Goal: Complete application form

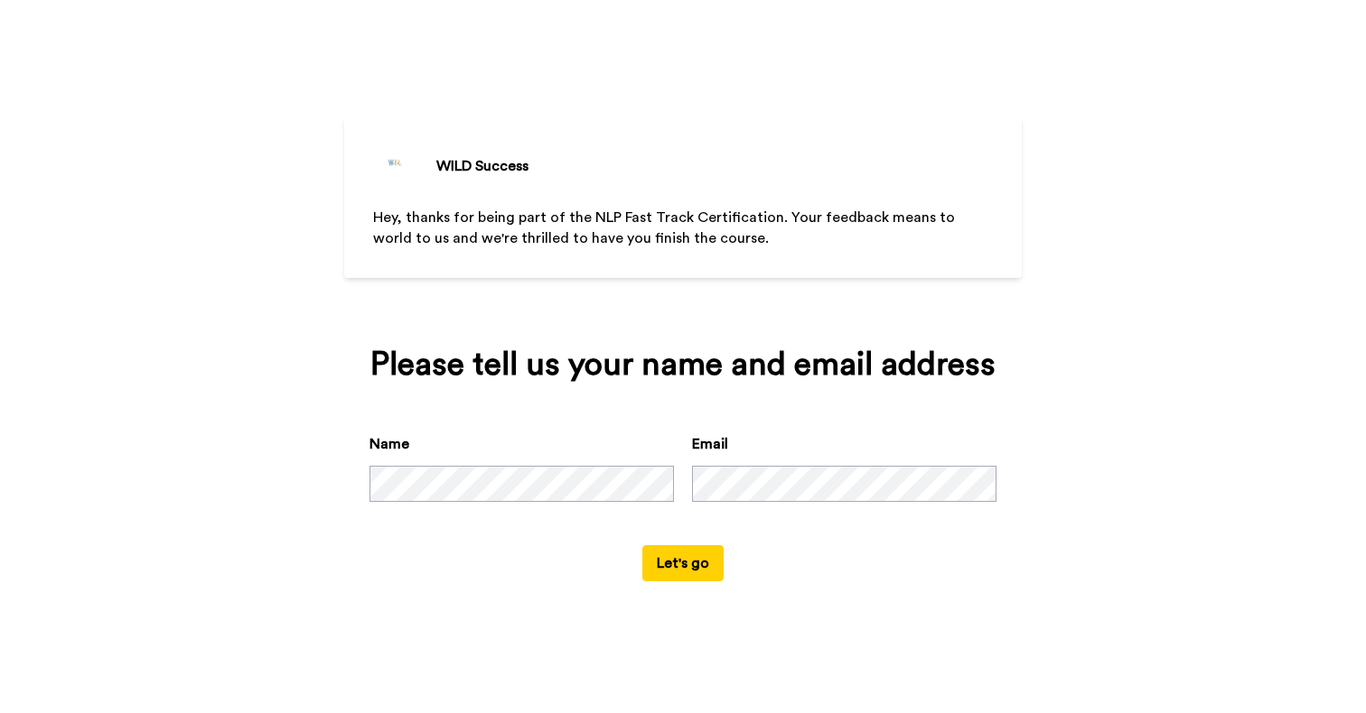
click at [672, 582] on button "Let's go" at bounding box center [682, 563] width 81 height 36
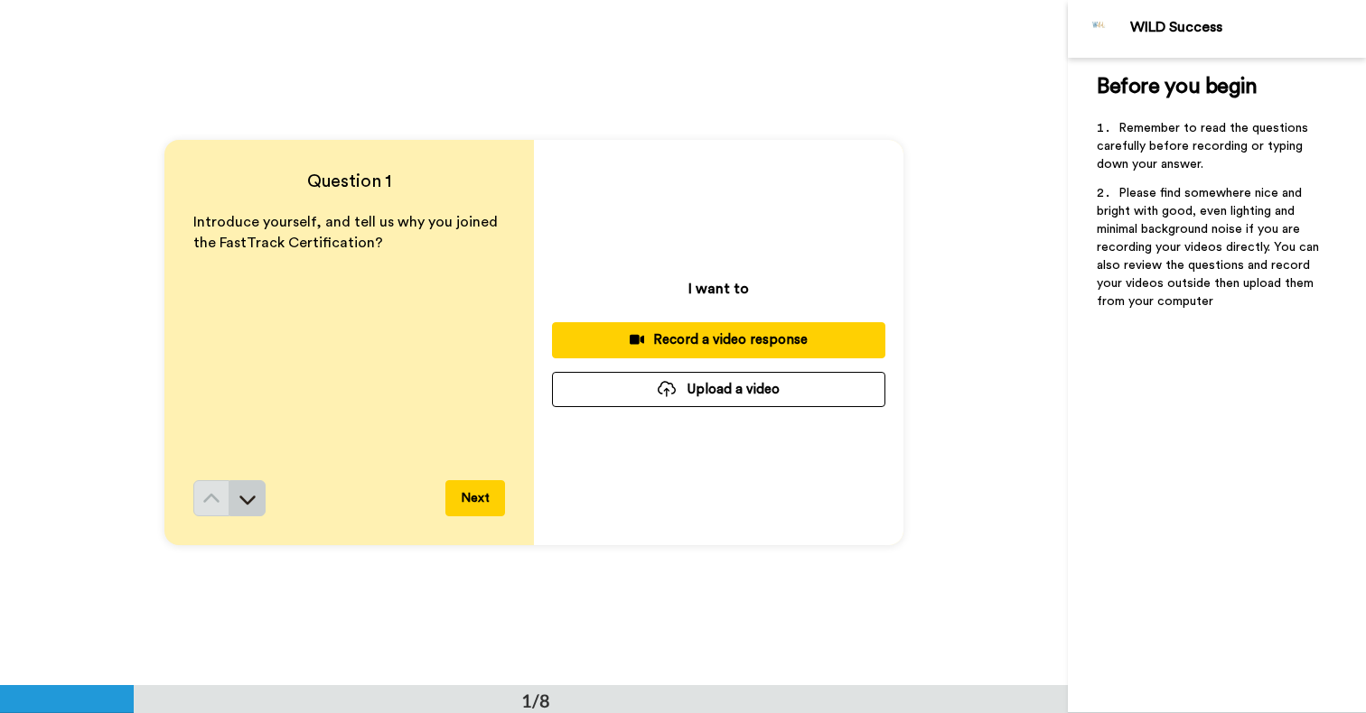
click at [242, 500] on icon at bounding box center [247, 499] width 18 height 18
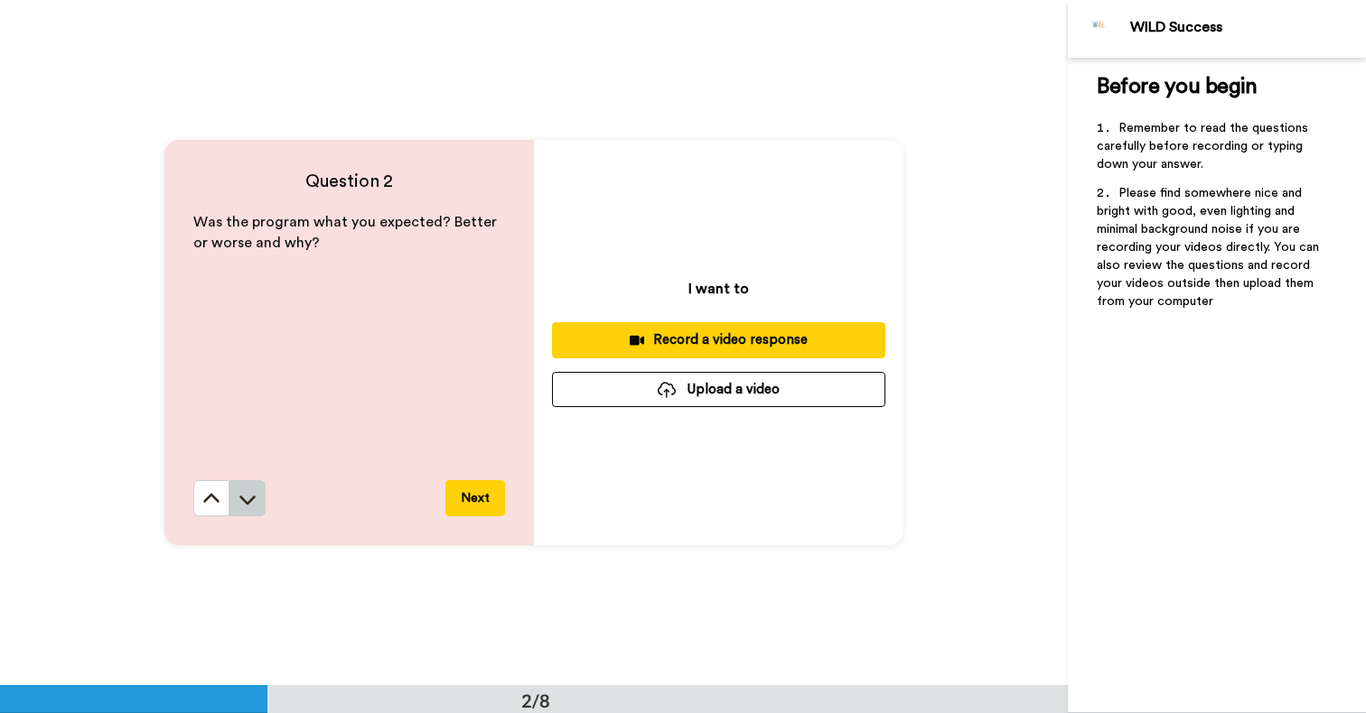
scroll to position [686, 0]
click at [246, 500] on icon at bounding box center [247, 499] width 16 height 9
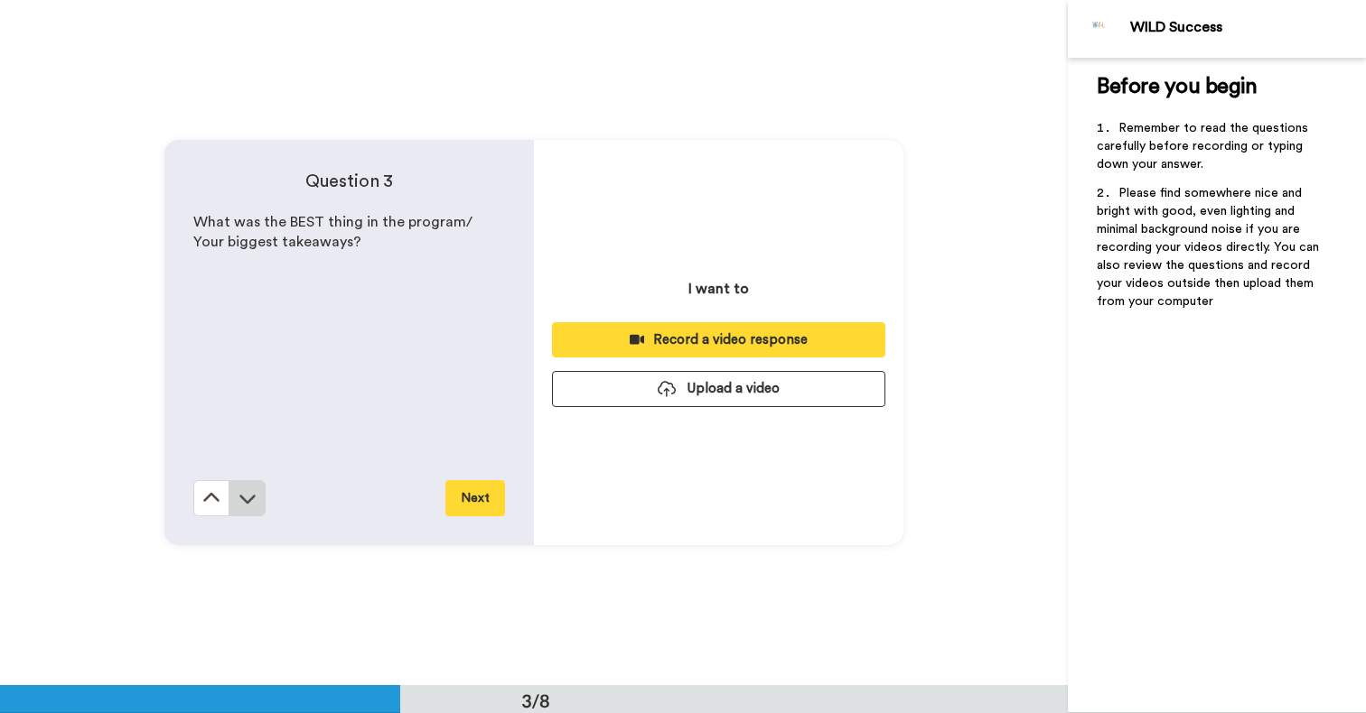
scroll to position [1372, 0]
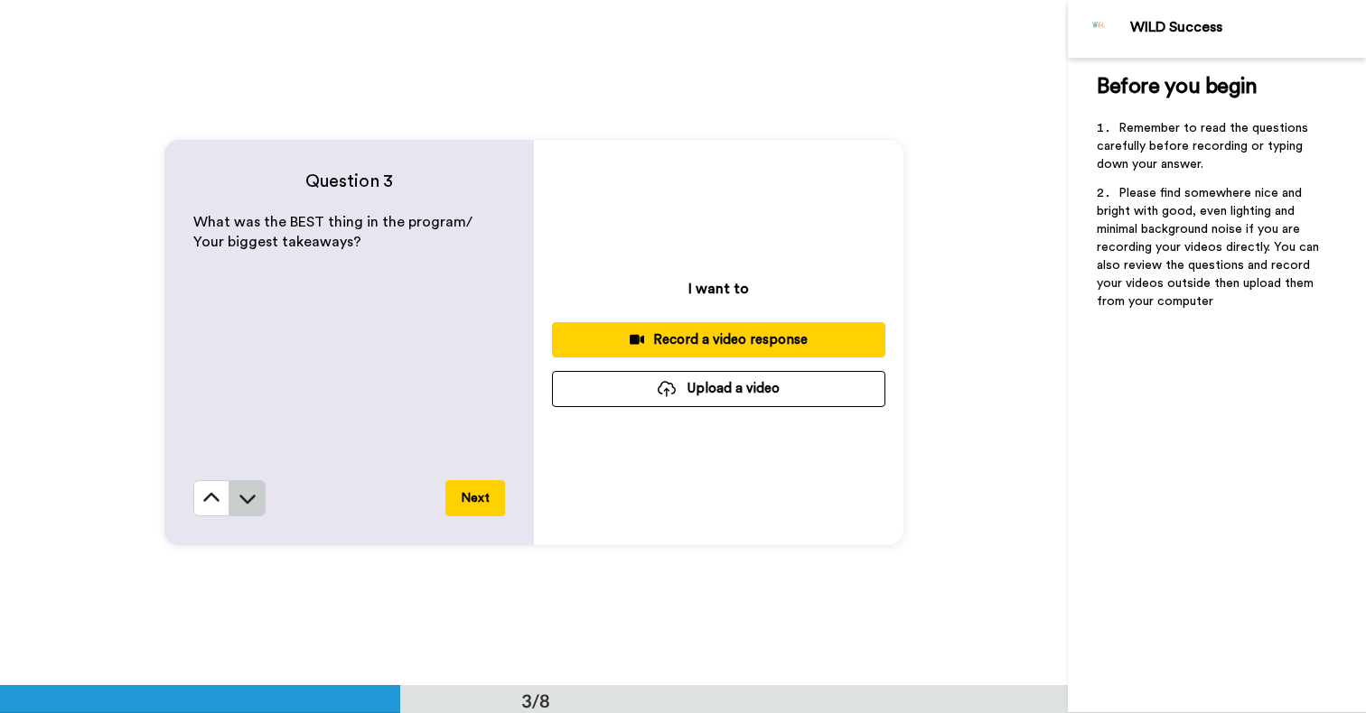
click at [246, 502] on icon at bounding box center [247, 499] width 16 height 9
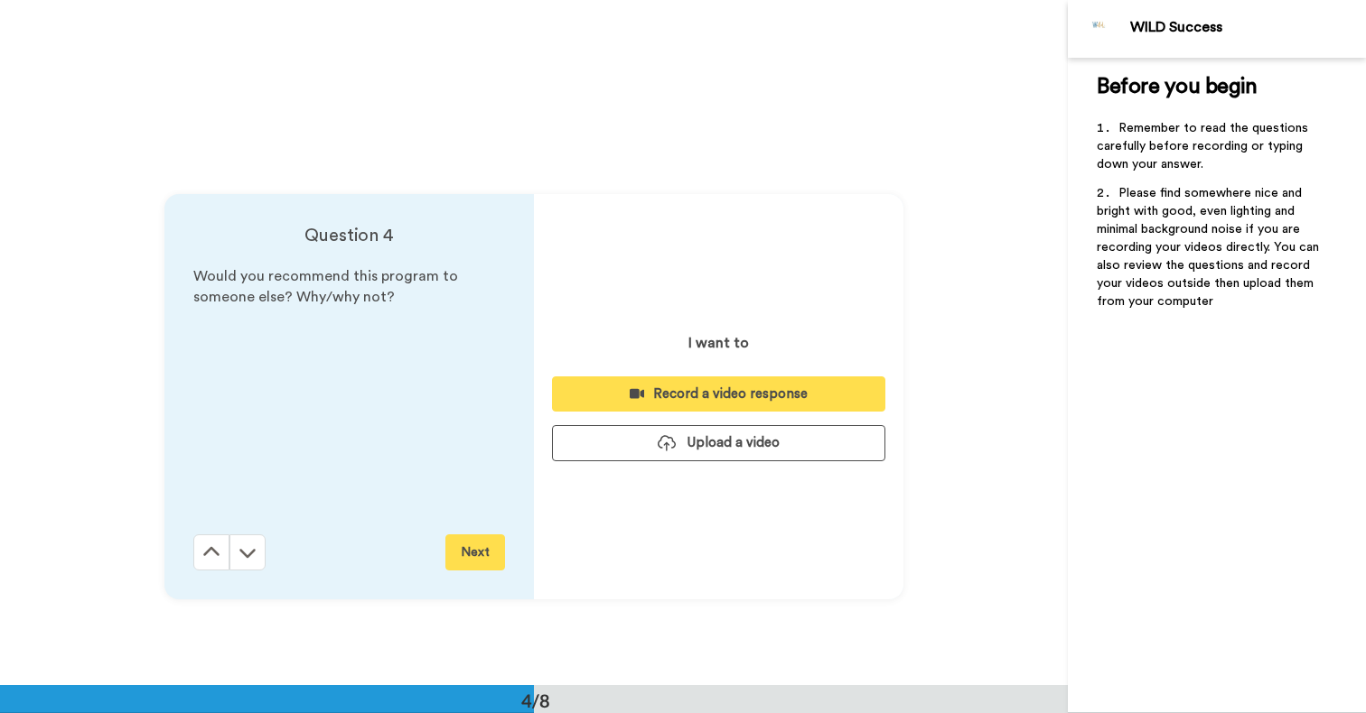
scroll to position [2057, 0]
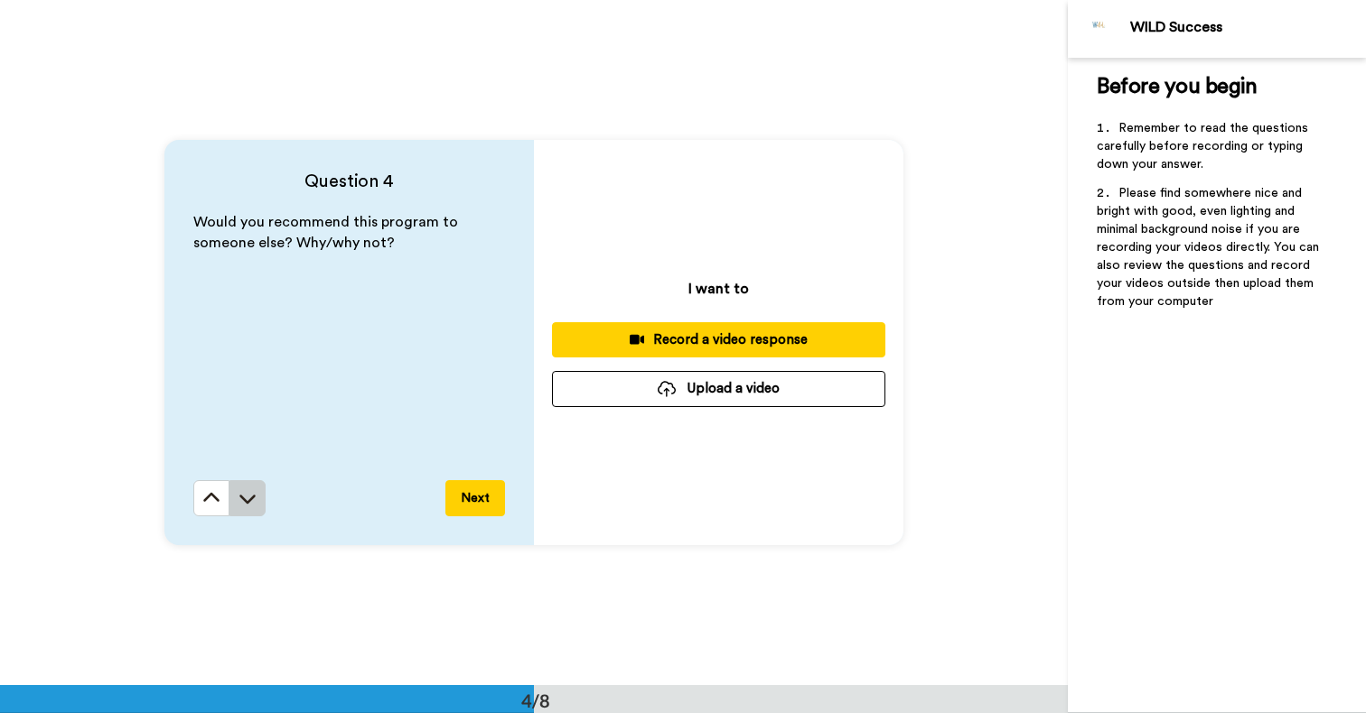
click at [249, 492] on icon at bounding box center [247, 498] width 18 height 18
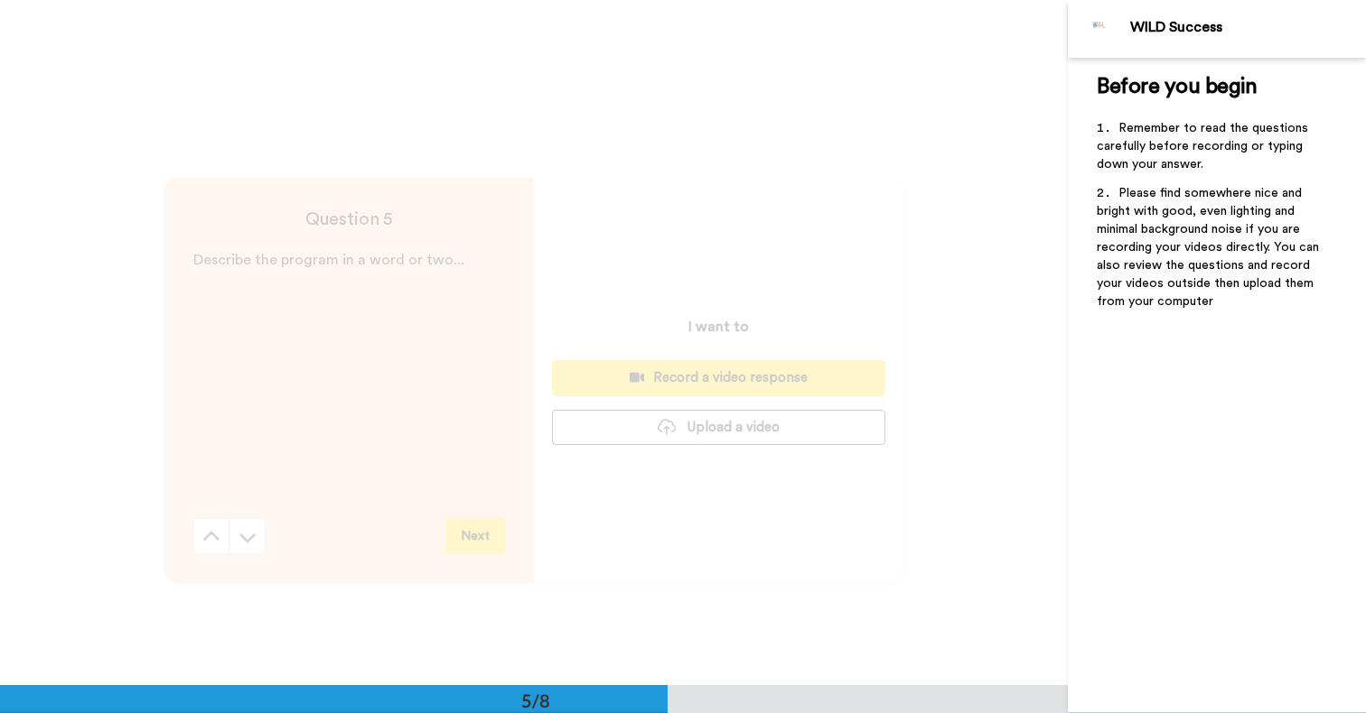
scroll to position [2743, 0]
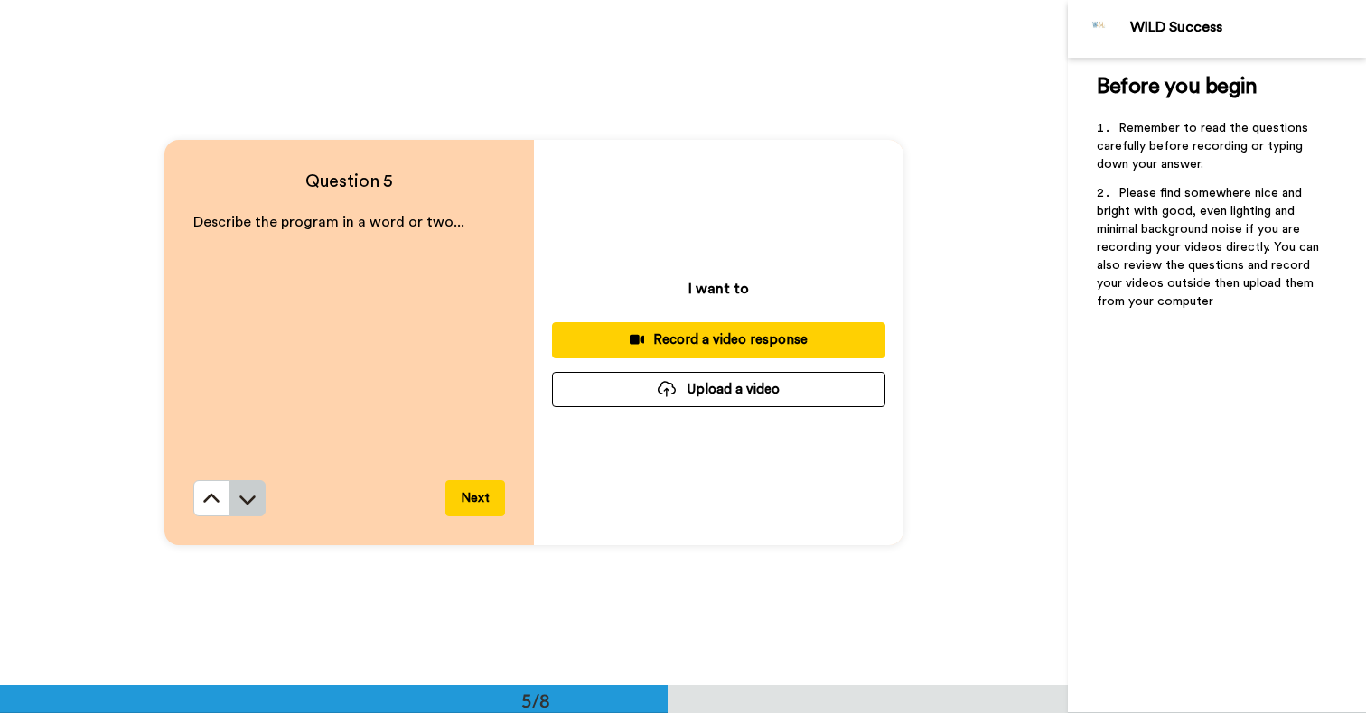
click at [247, 500] on icon at bounding box center [247, 499] width 18 height 18
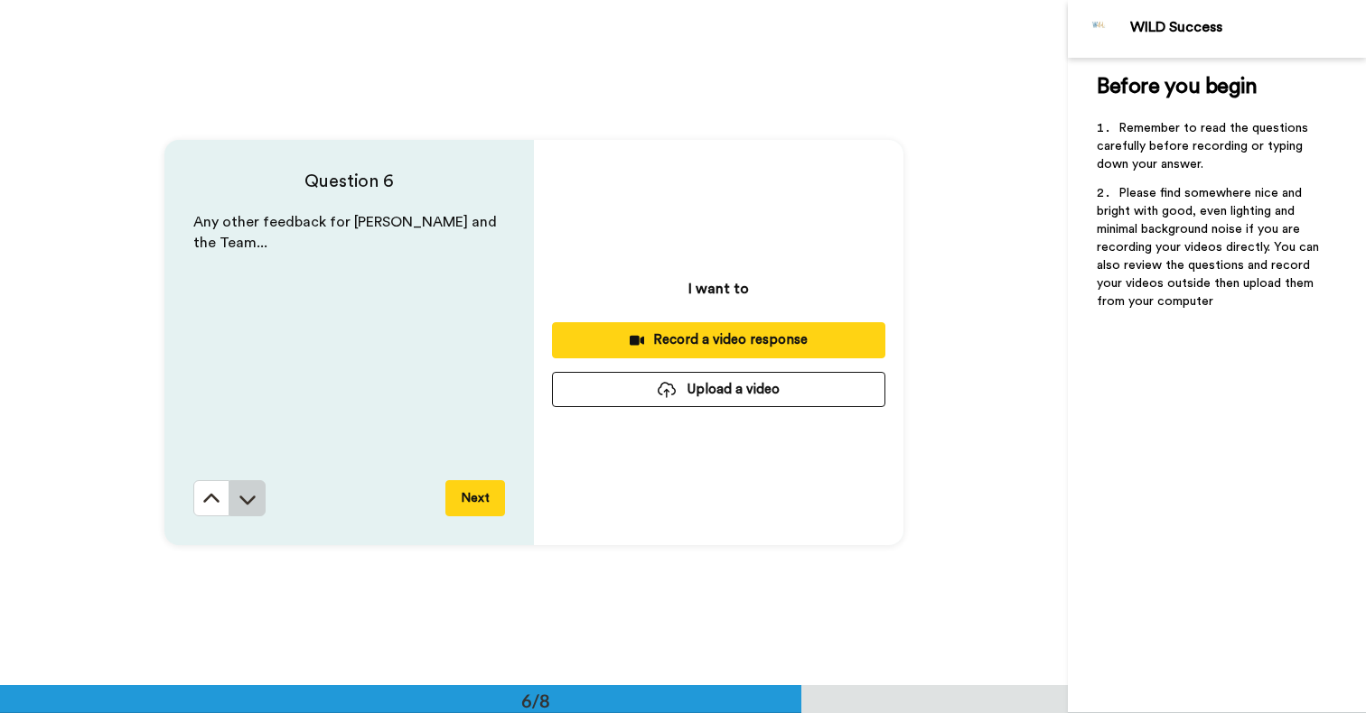
scroll to position [3429, 0]
click at [247, 496] on icon at bounding box center [247, 498] width 18 height 18
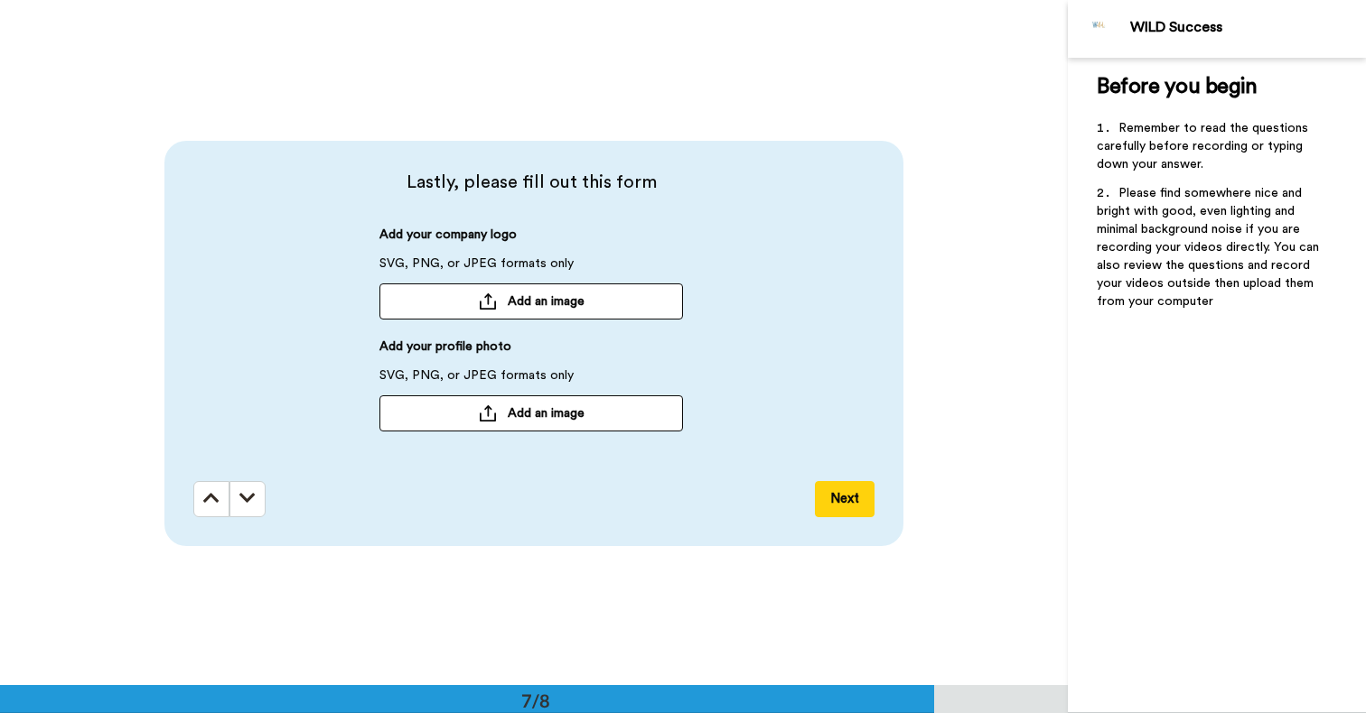
scroll to position [4115, 0]
click at [248, 499] on icon at bounding box center [247, 498] width 16 height 18
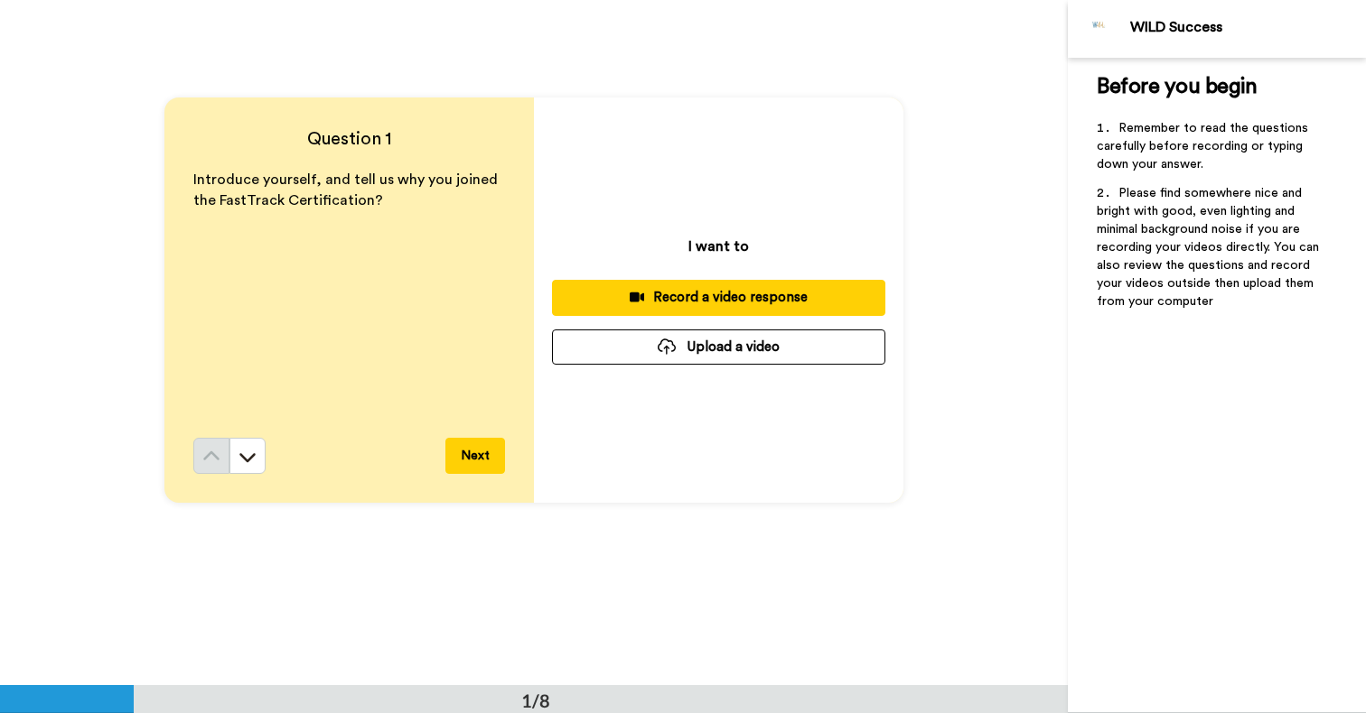
scroll to position [33, 0]
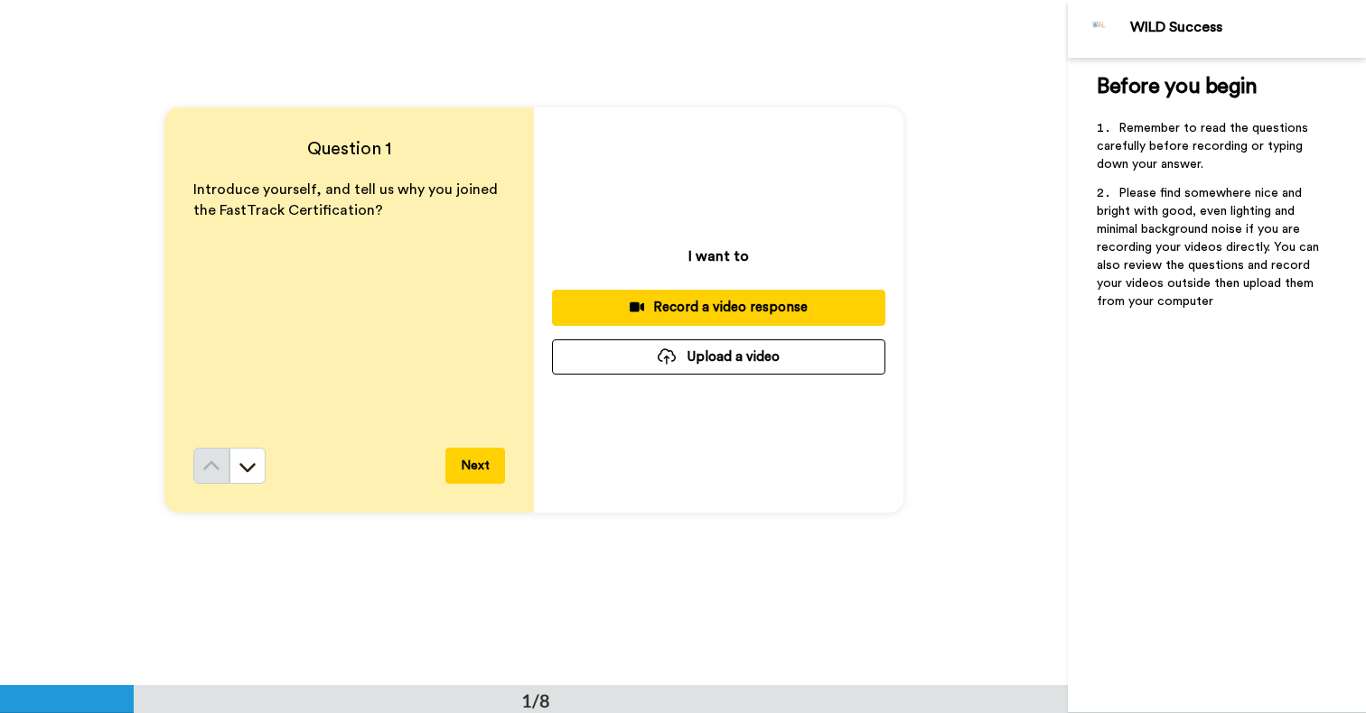
click at [708, 305] on div "Record a video response" at bounding box center [718, 307] width 304 height 19
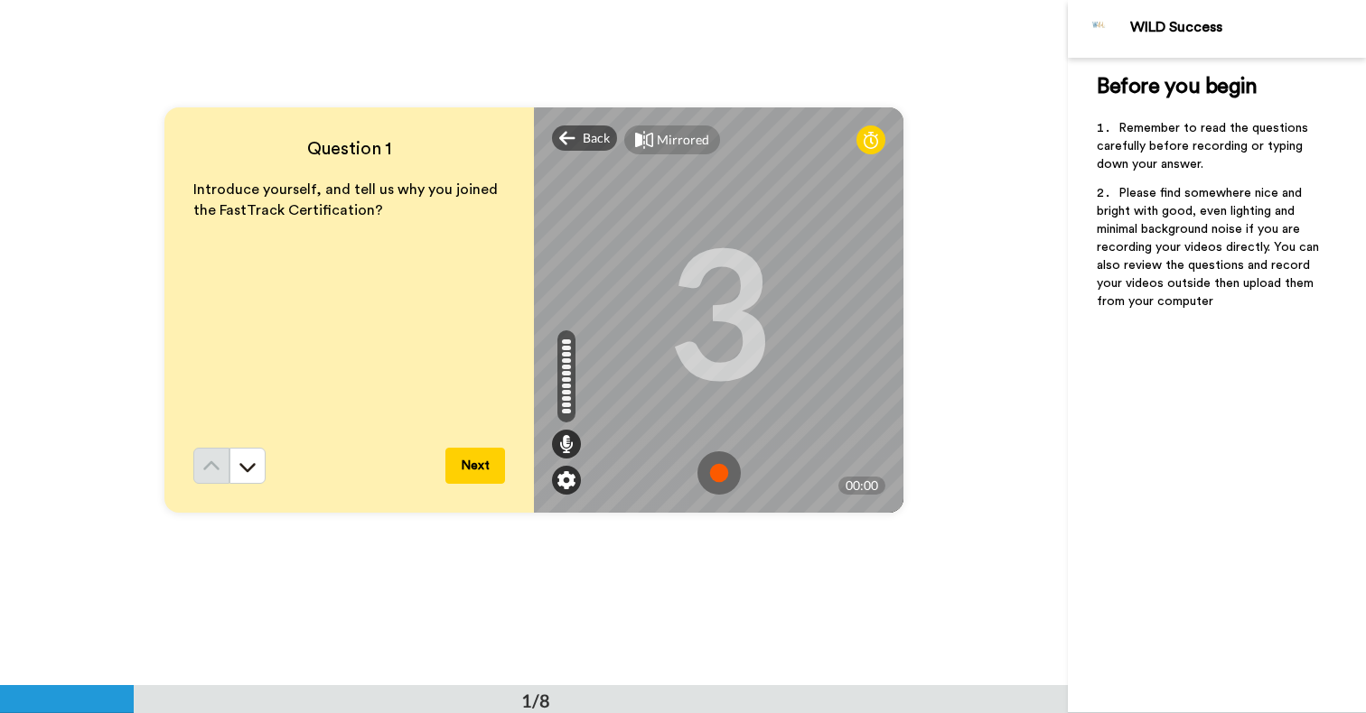
click at [564, 478] on img at bounding box center [566, 480] width 18 height 18
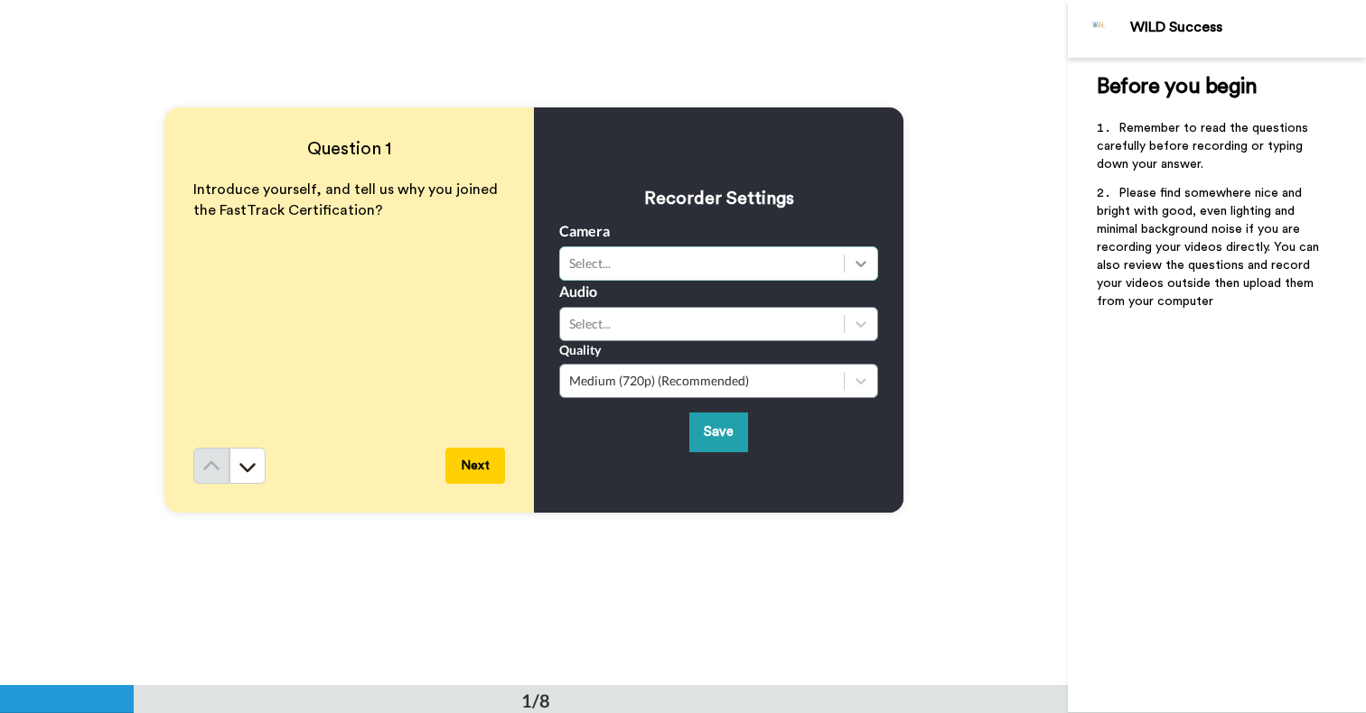
click at [851, 267] on div at bounding box center [860, 263] width 33 height 33
click at [761, 261] on div "Select..." at bounding box center [702, 264] width 266 height 18
click at [669, 266] on div "Select..." at bounding box center [702, 264] width 266 height 18
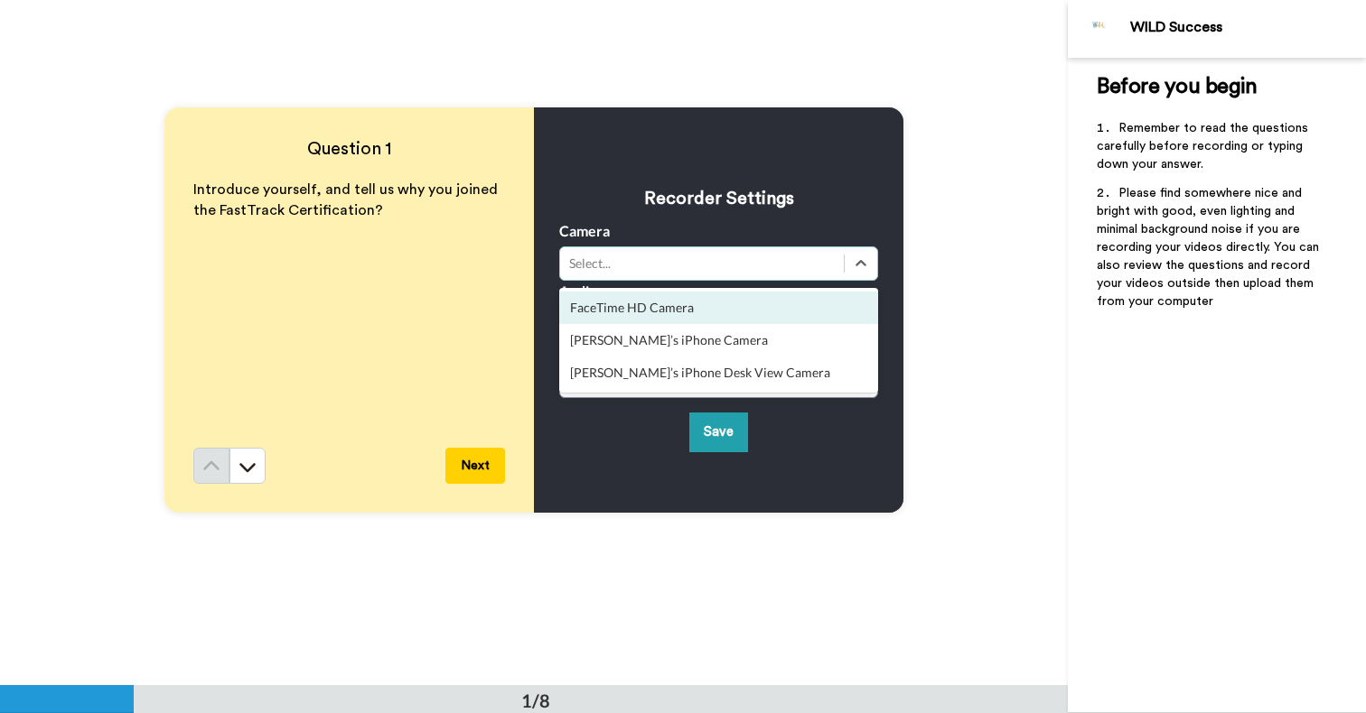
click at [647, 307] on div "FaceTime HD Camera" at bounding box center [718, 308] width 319 height 33
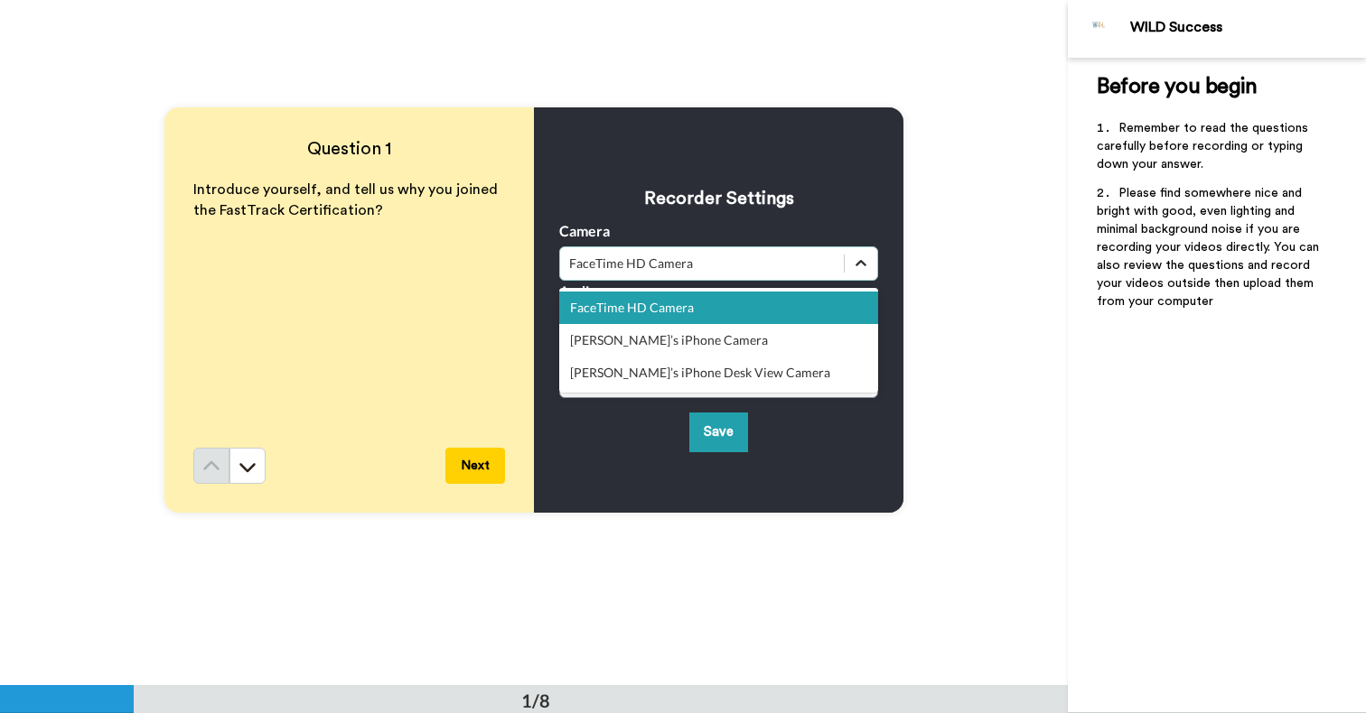
click at [857, 265] on icon at bounding box center [860, 263] width 11 height 6
click at [665, 378] on div "Janet’s iPhone Desk View Camera" at bounding box center [718, 373] width 319 height 33
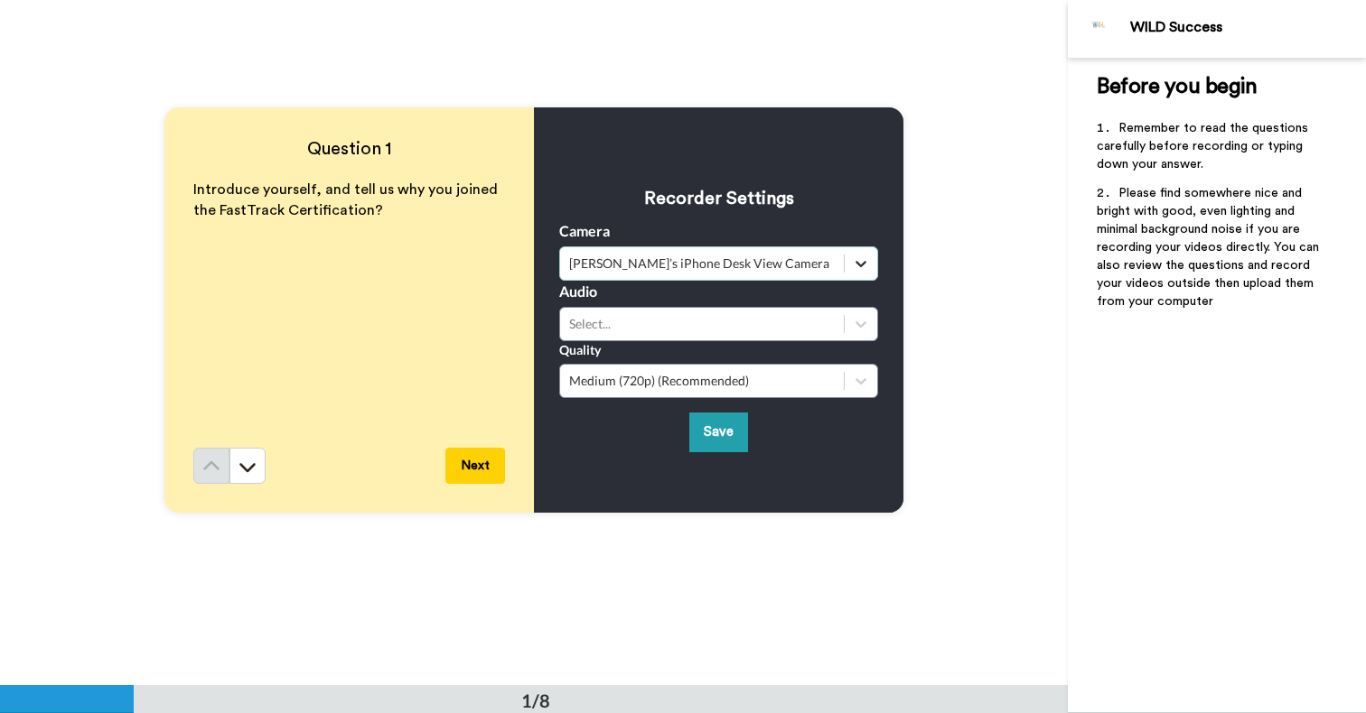
click at [853, 270] on icon at bounding box center [861, 264] width 18 height 18
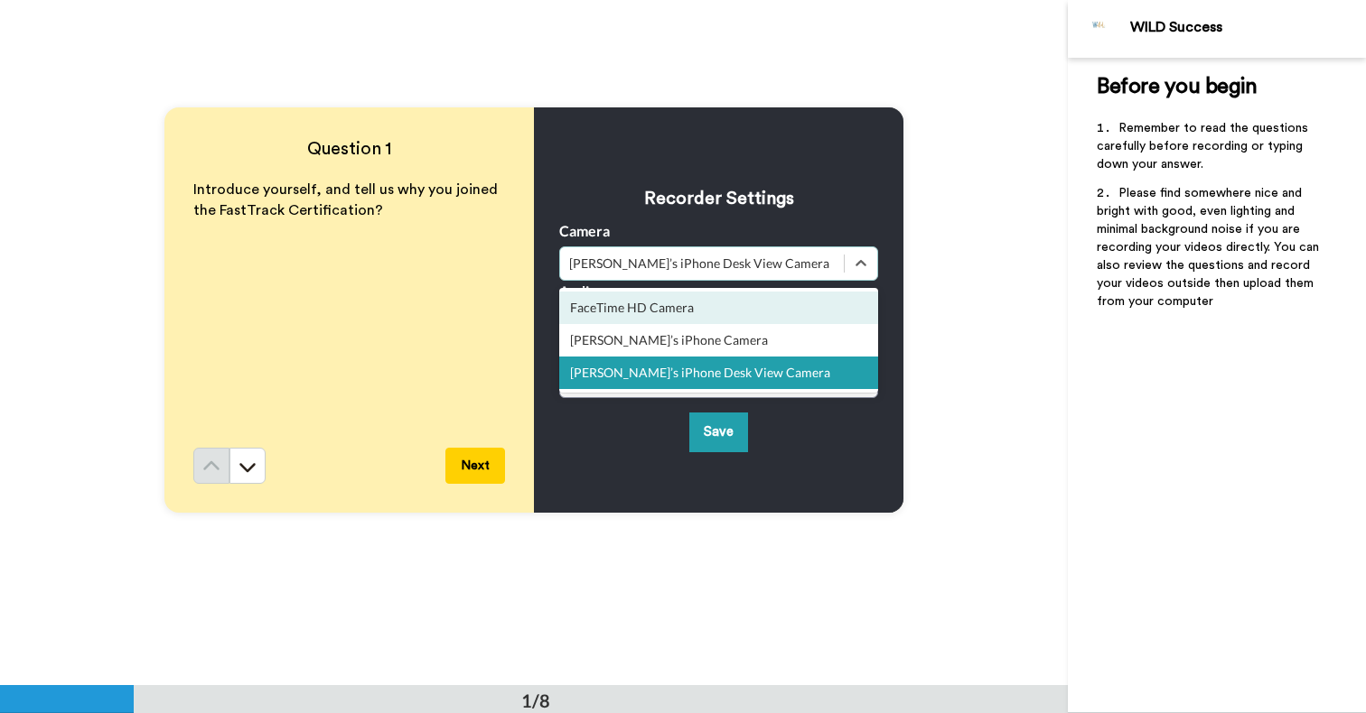
click at [707, 317] on div "FaceTime HD Camera" at bounding box center [718, 308] width 319 height 33
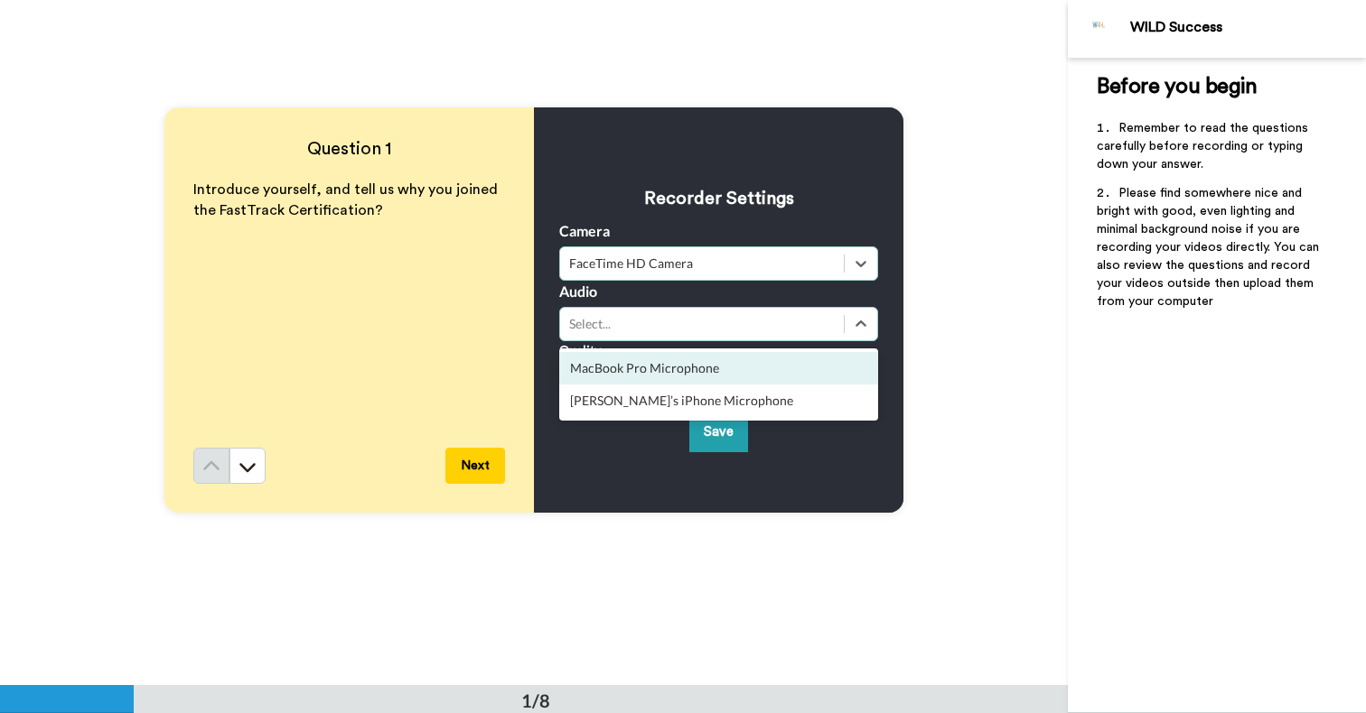
click at [623, 318] on div "Select..." at bounding box center [702, 324] width 266 height 18
click at [639, 374] on div "MacBook Pro Microphone" at bounding box center [718, 368] width 319 height 33
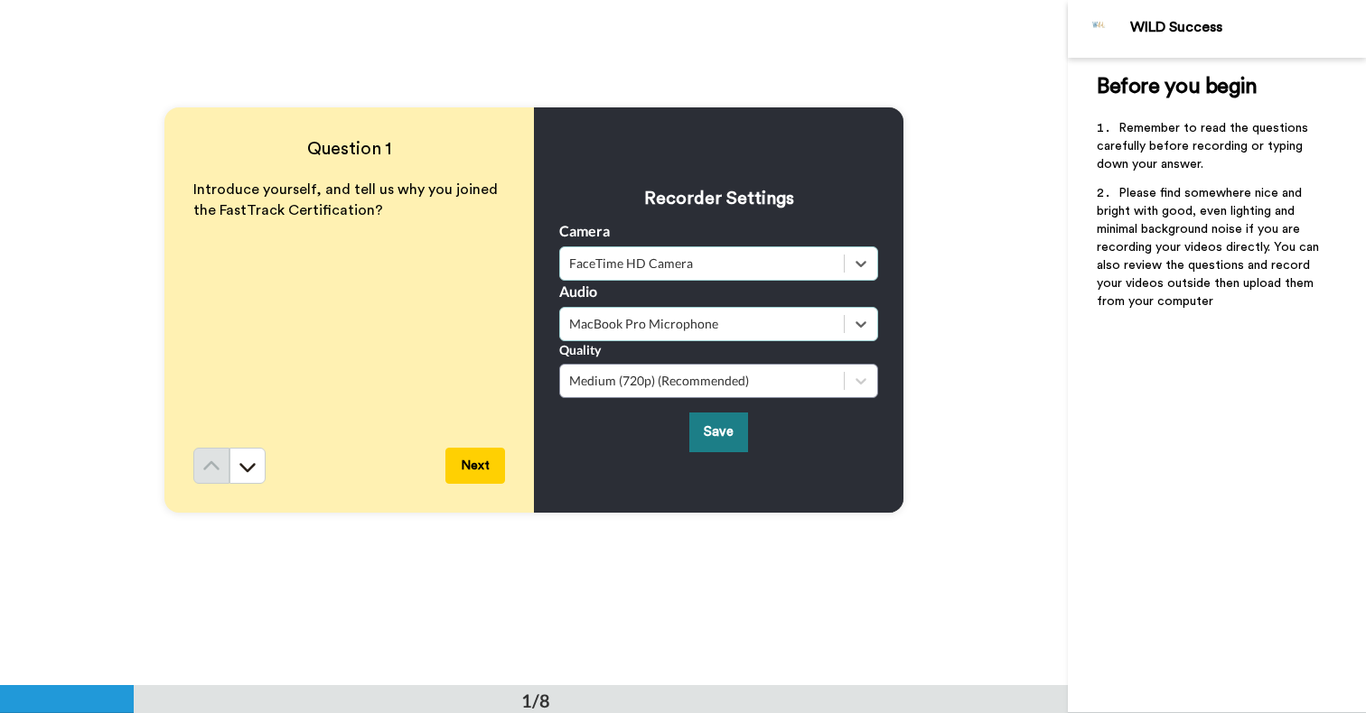
click at [718, 431] on button "Save" at bounding box center [718, 432] width 59 height 39
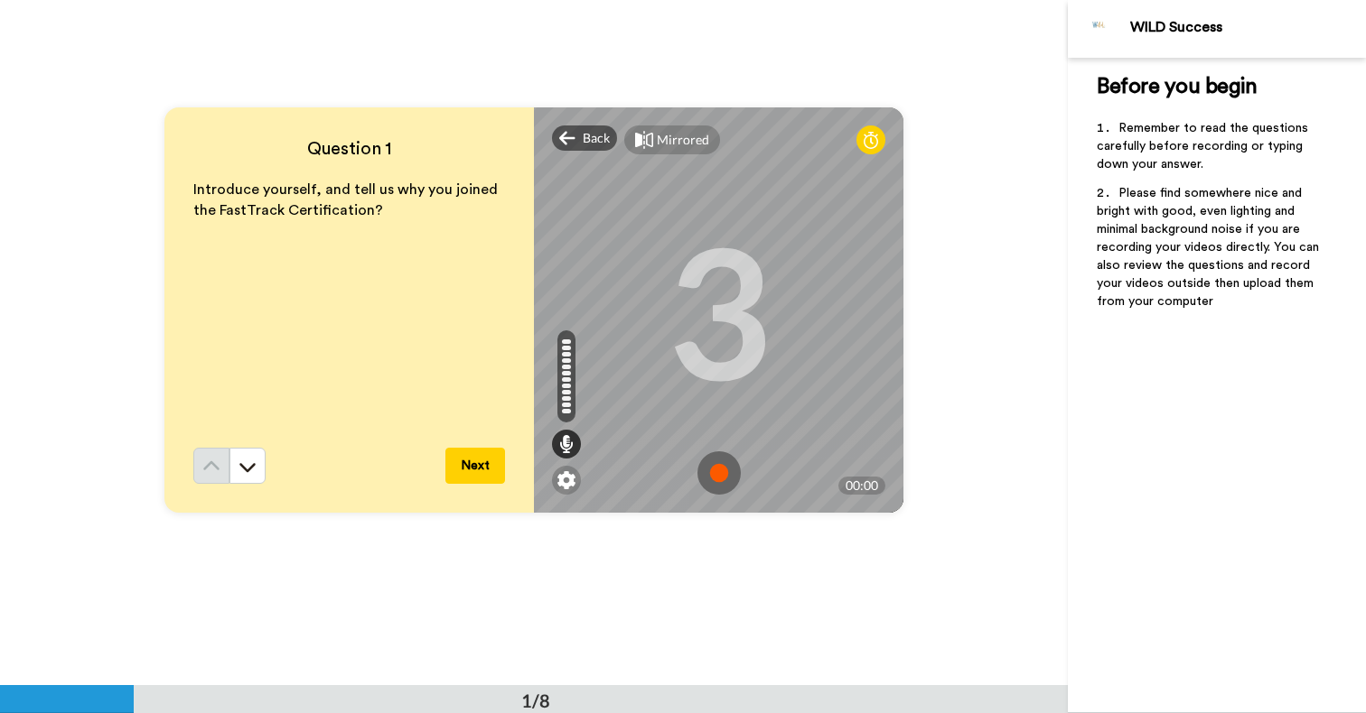
click at [480, 460] on button "Next" at bounding box center [475, 466] width 60 height 36
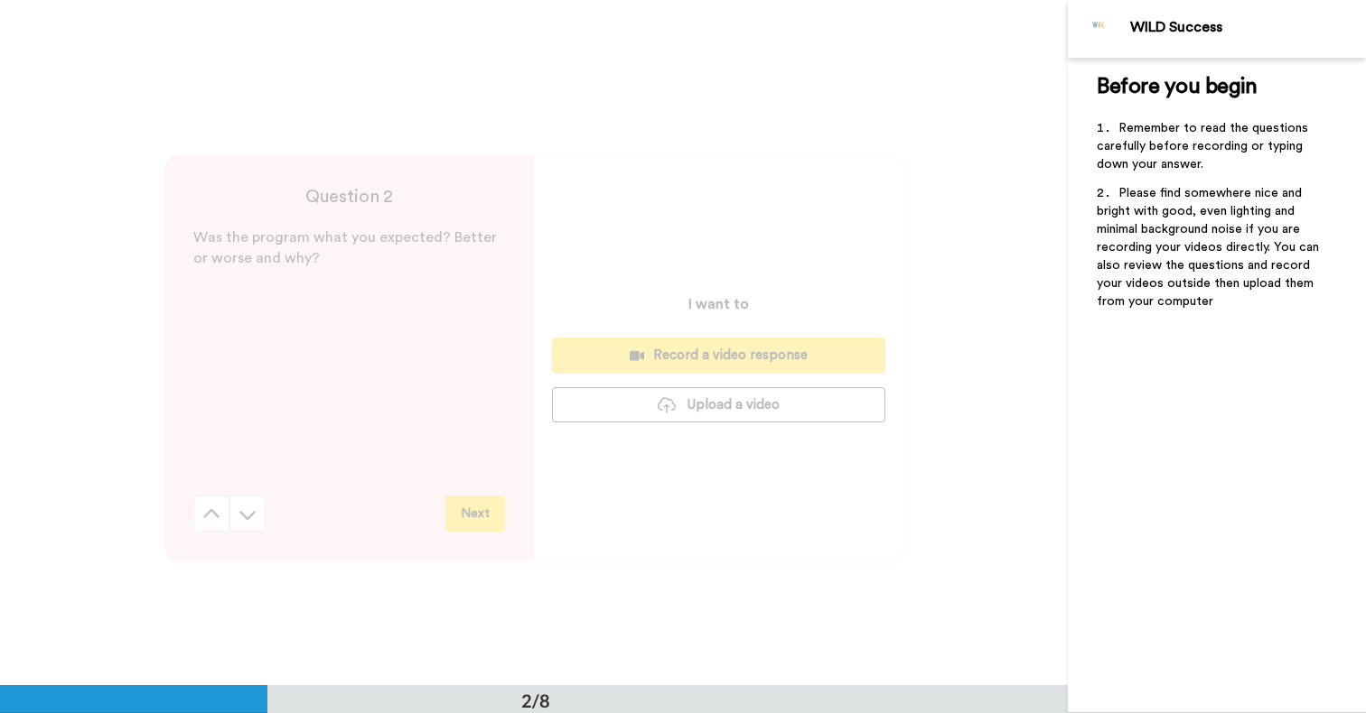
scroll to position [686, 0]
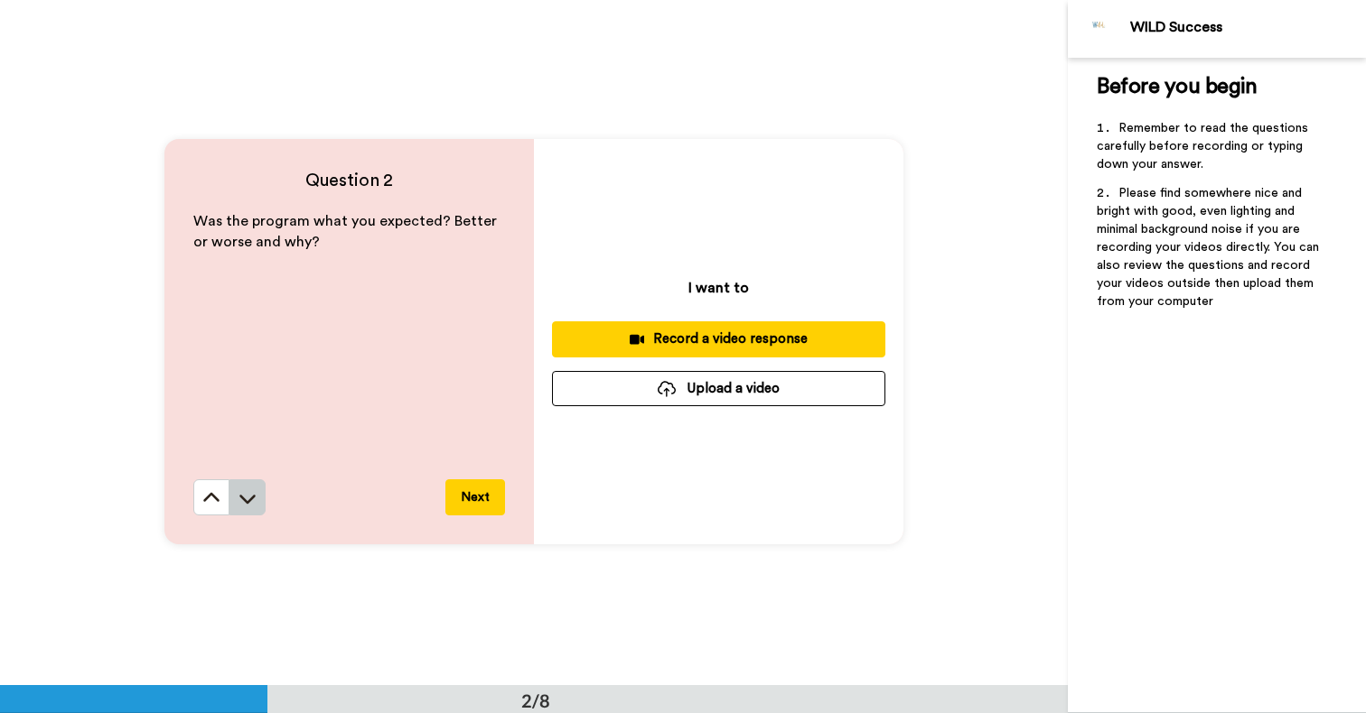
click at [249, 500] on icon at bounding box center [247, 499] width 16 height 9
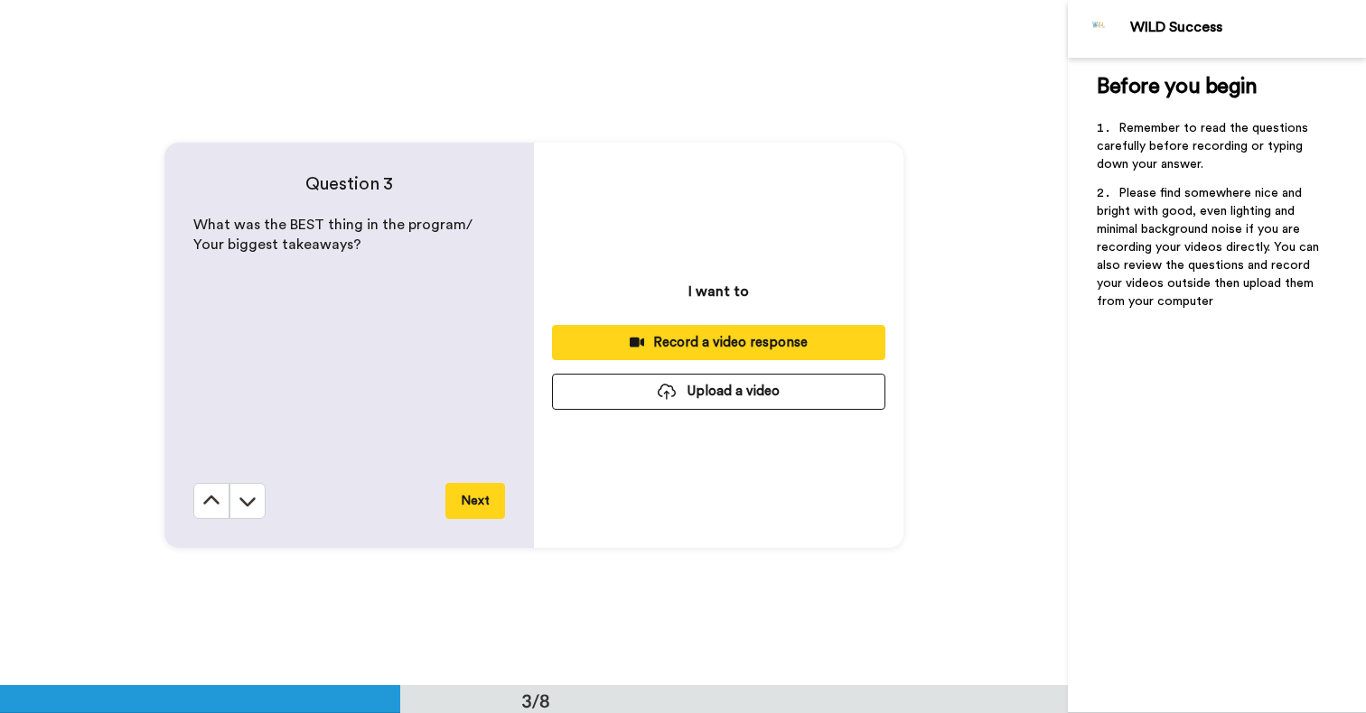
scroll to position [1372, 0]
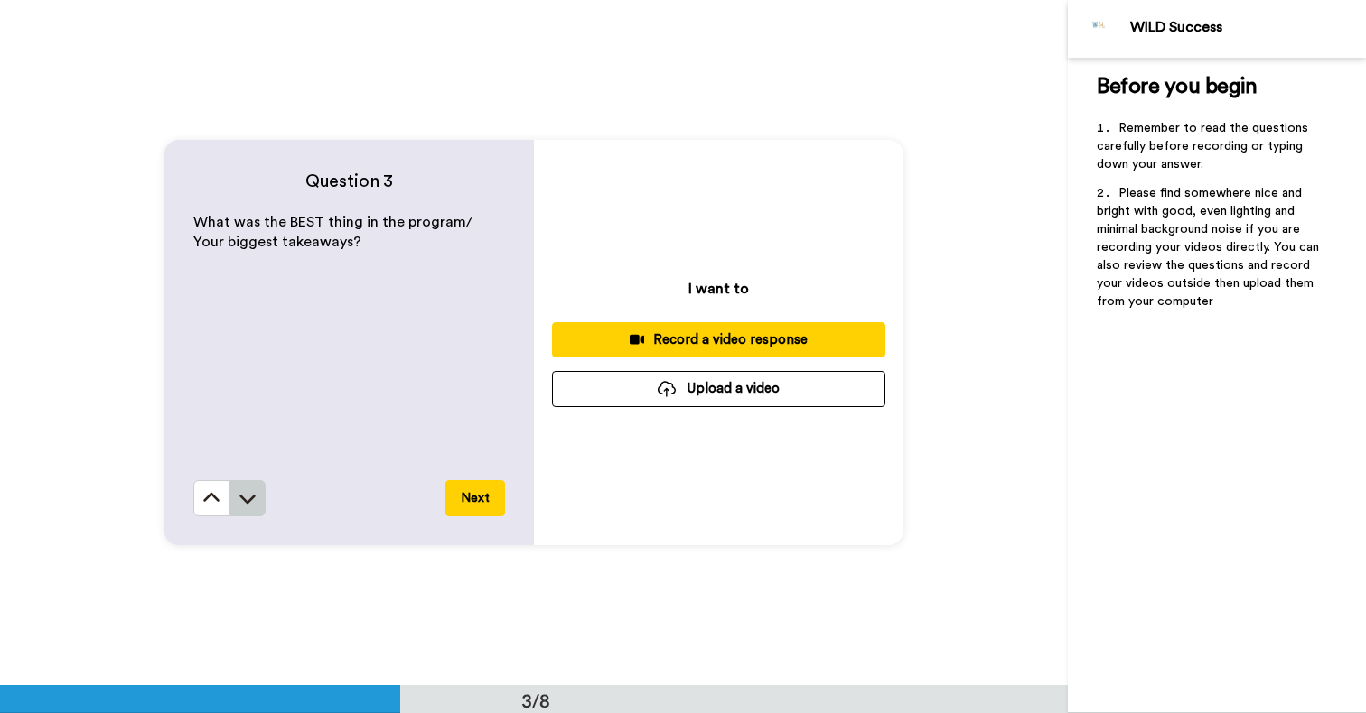
click at [249, 500] on icon at bounding box center [247, 499] width 16 height 9
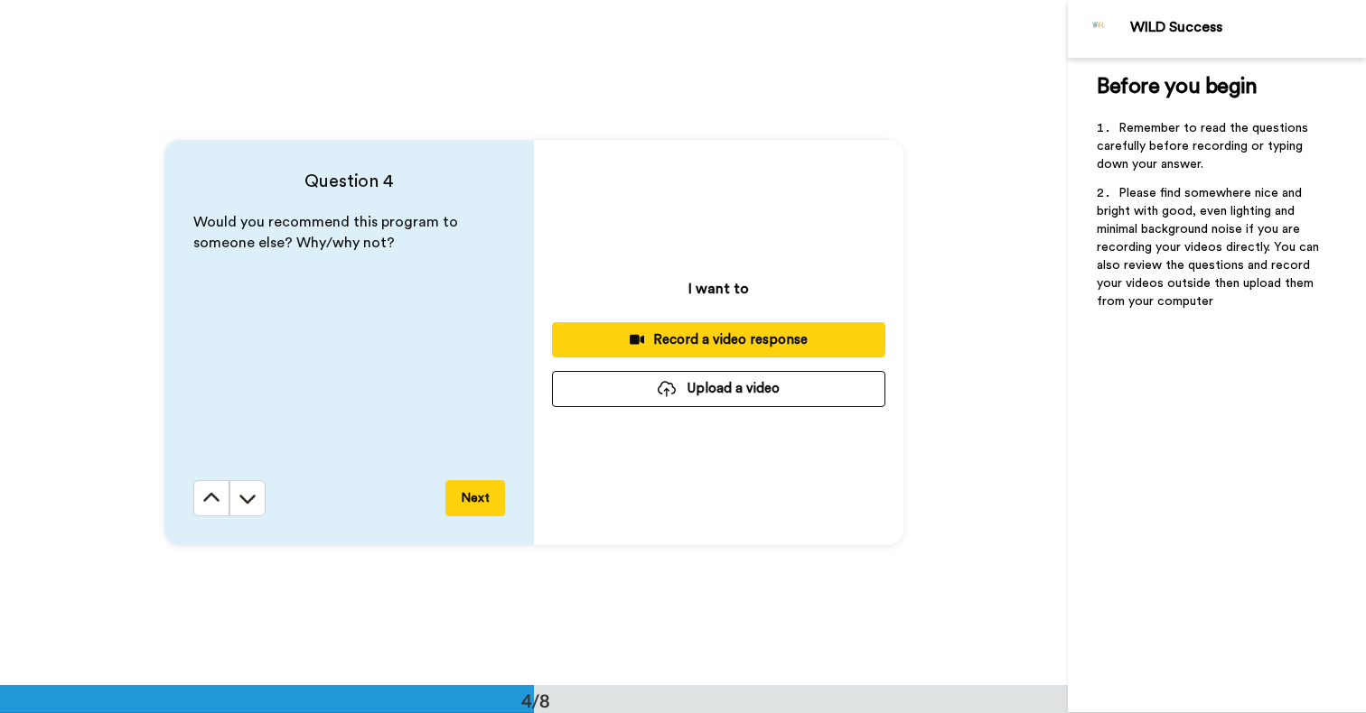
scroll to position [2057, 0]
click at [264, 493] on button at bounding box center [247, 498] width 36 height 36
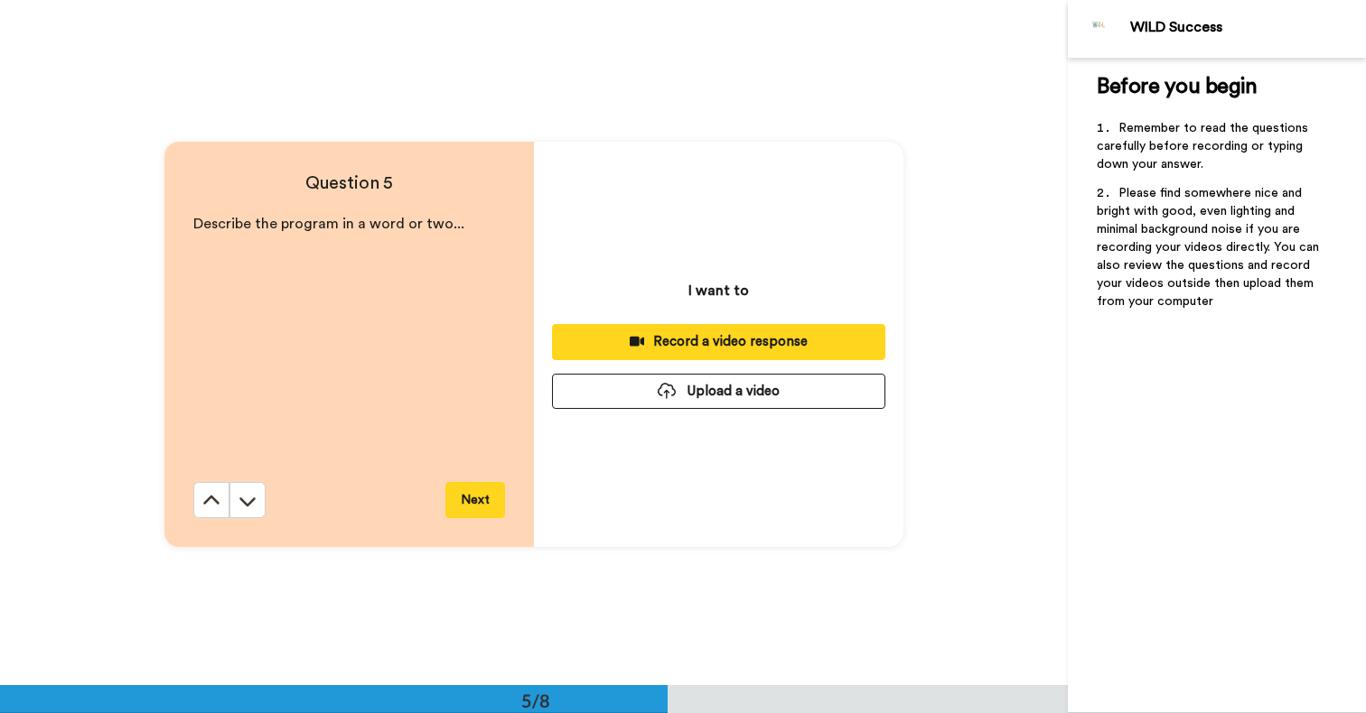
scroll to position [2743, 0]
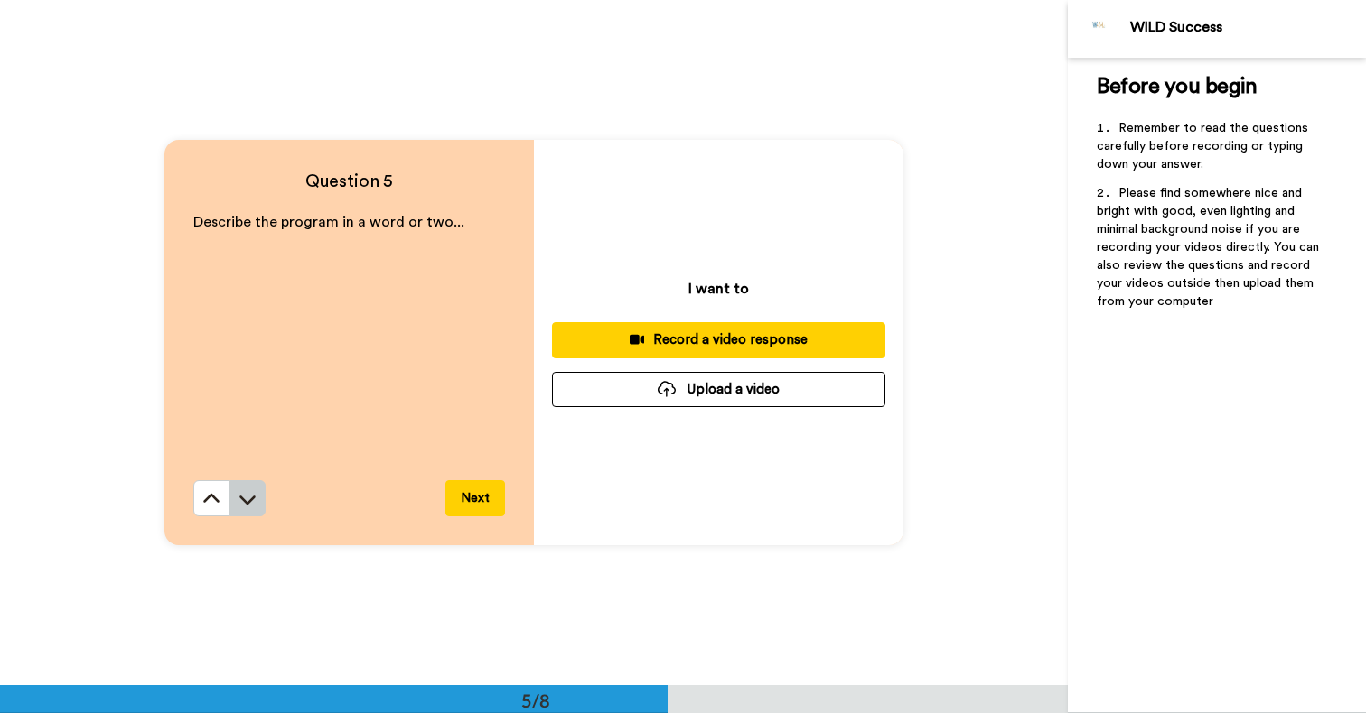
click at [264, 493] on button at bounding box center [247, 498] width 36 height 36
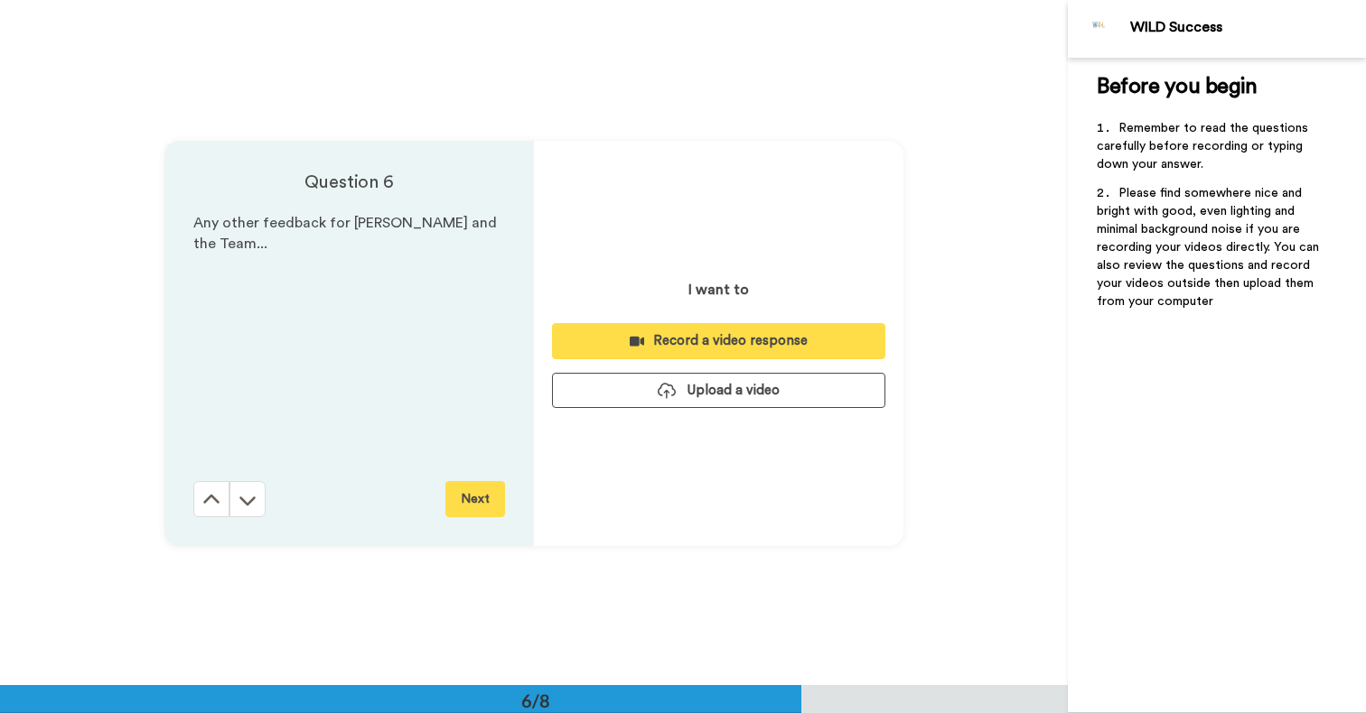
scroll to position [3429, 0]
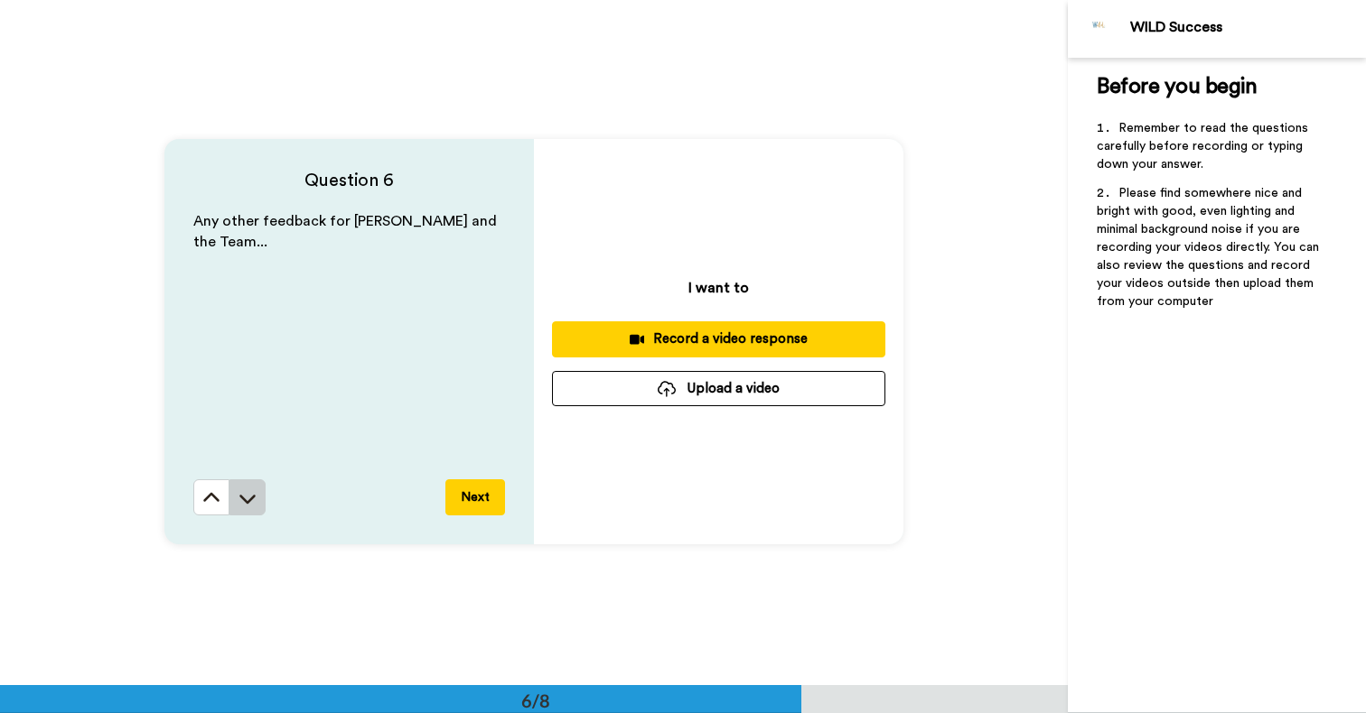
click at [248, 500] on icon at bounding box center [247, 498] width 18 height 18
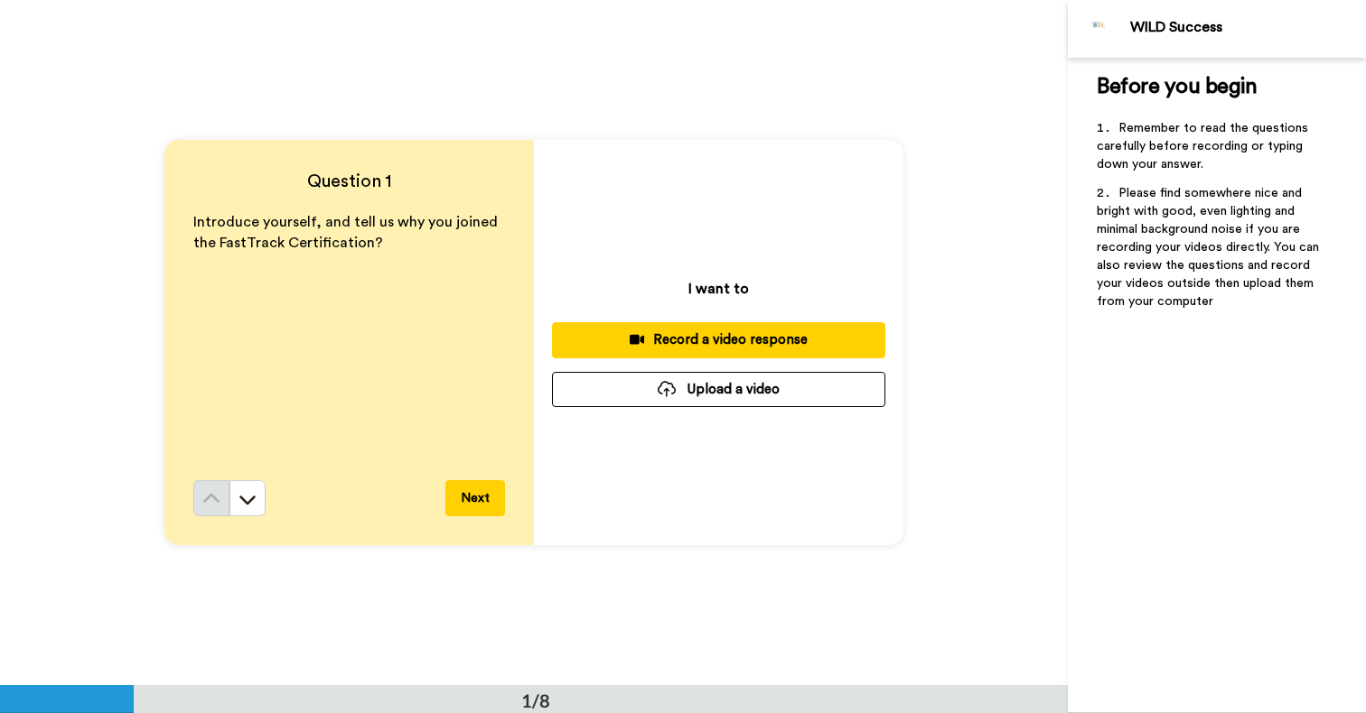
scroll to position [0, 0]
click at [741, 342] on div "Record a video response" at bounding box center [718, 340] width 304 height 19
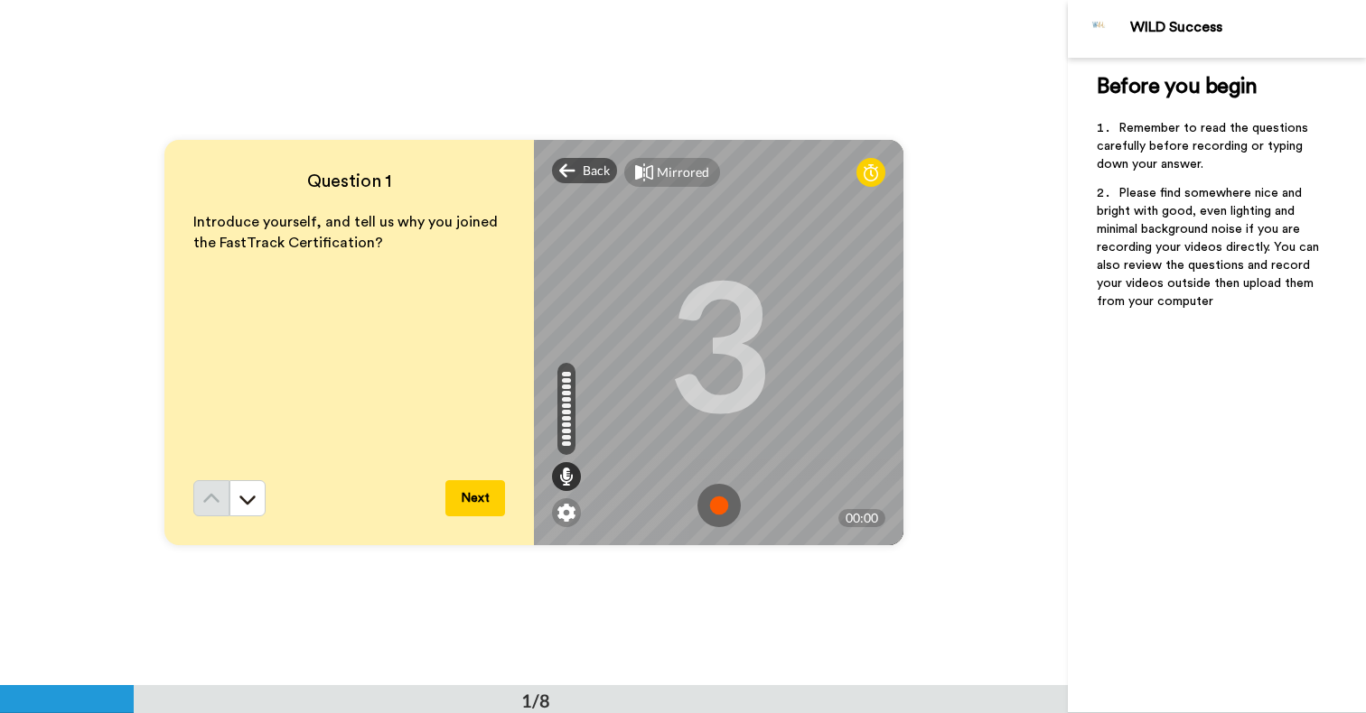
click at [719, 506] on img at bounding box center [718, 505] width 43 height 43
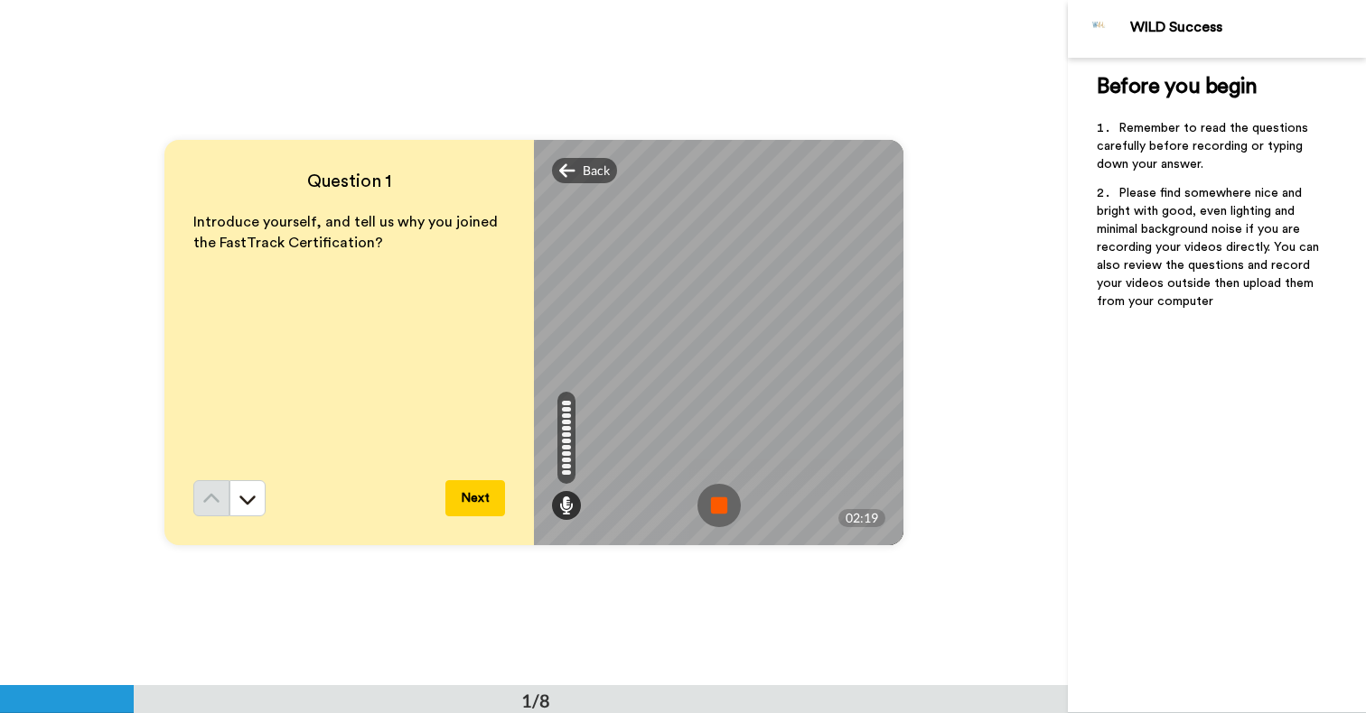
click at [719, 510] on img at bounding box center [718, 505] width 43 height 43
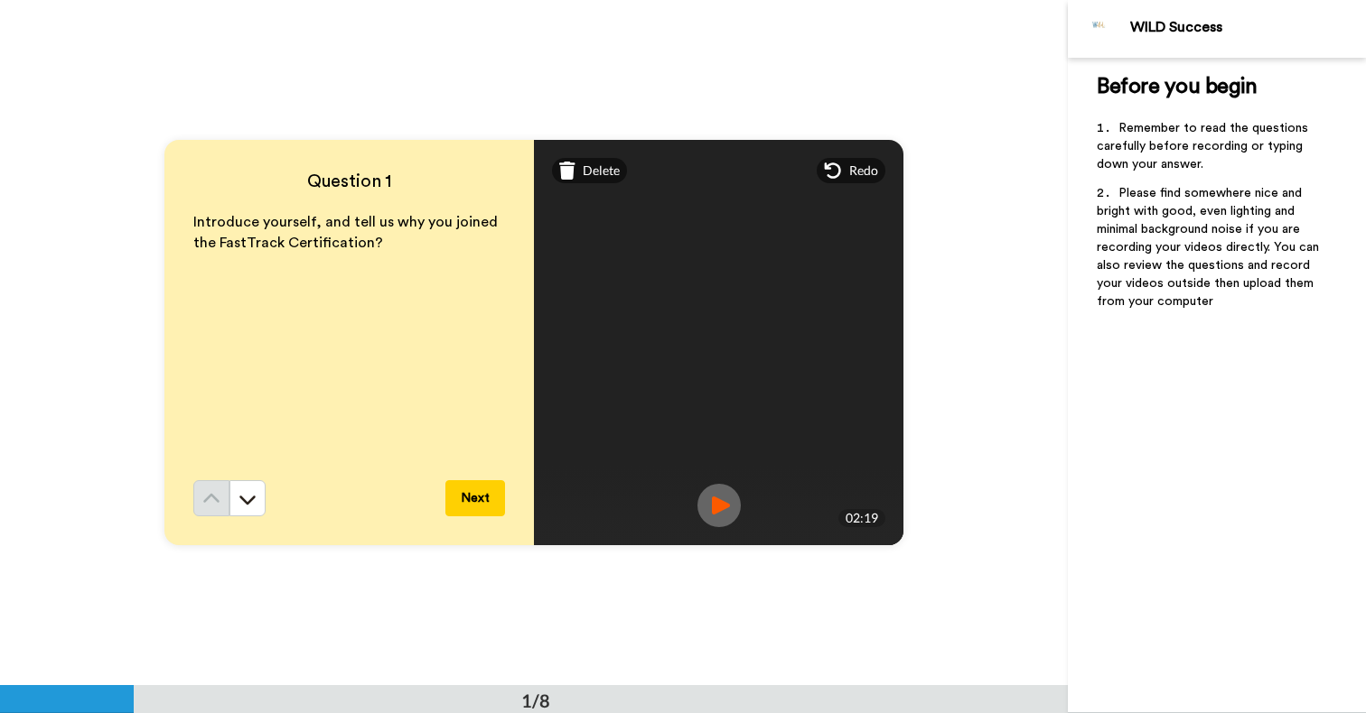
click at [719, 502] on img at bounding box center [718, 505] width 43 height 43
click at [481, 492] on button "Next" at bounding box center [475, 498] width 60 height 36
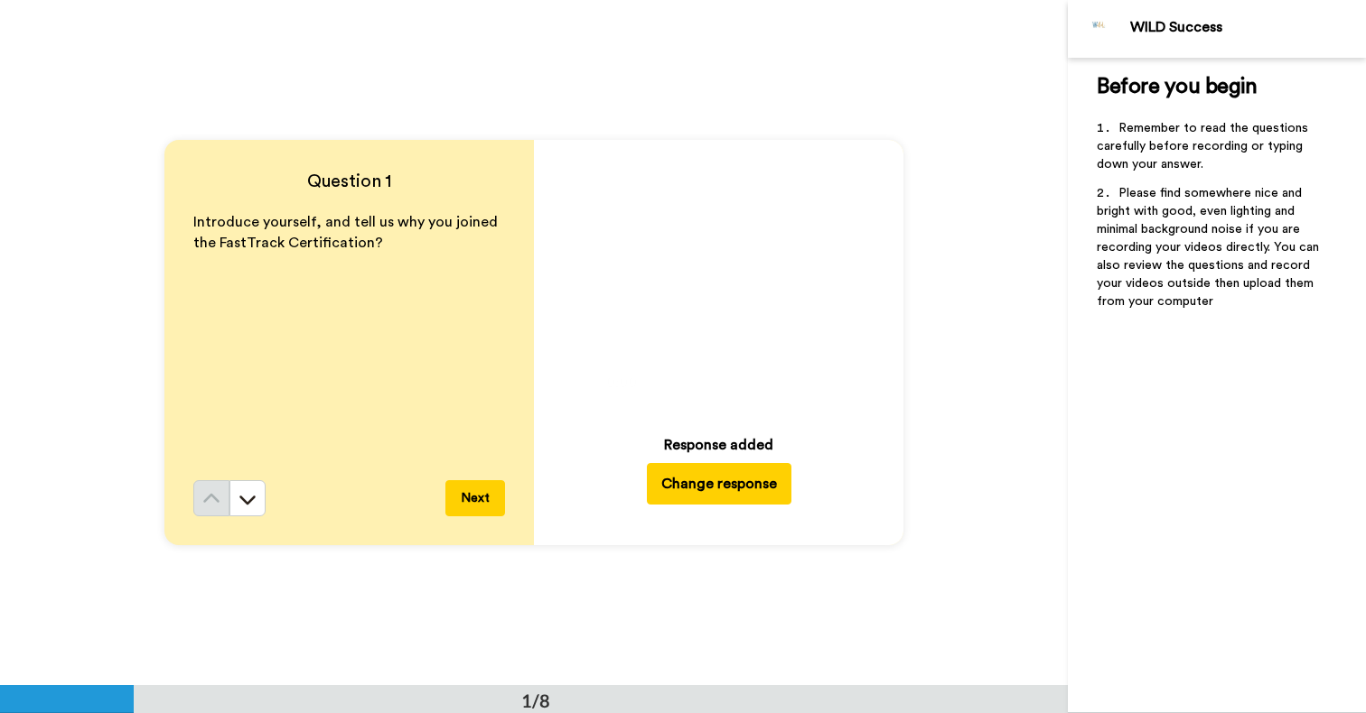
click at [739, 480] on button "Change response" at bounding box center [719, 484] width 145 height 42
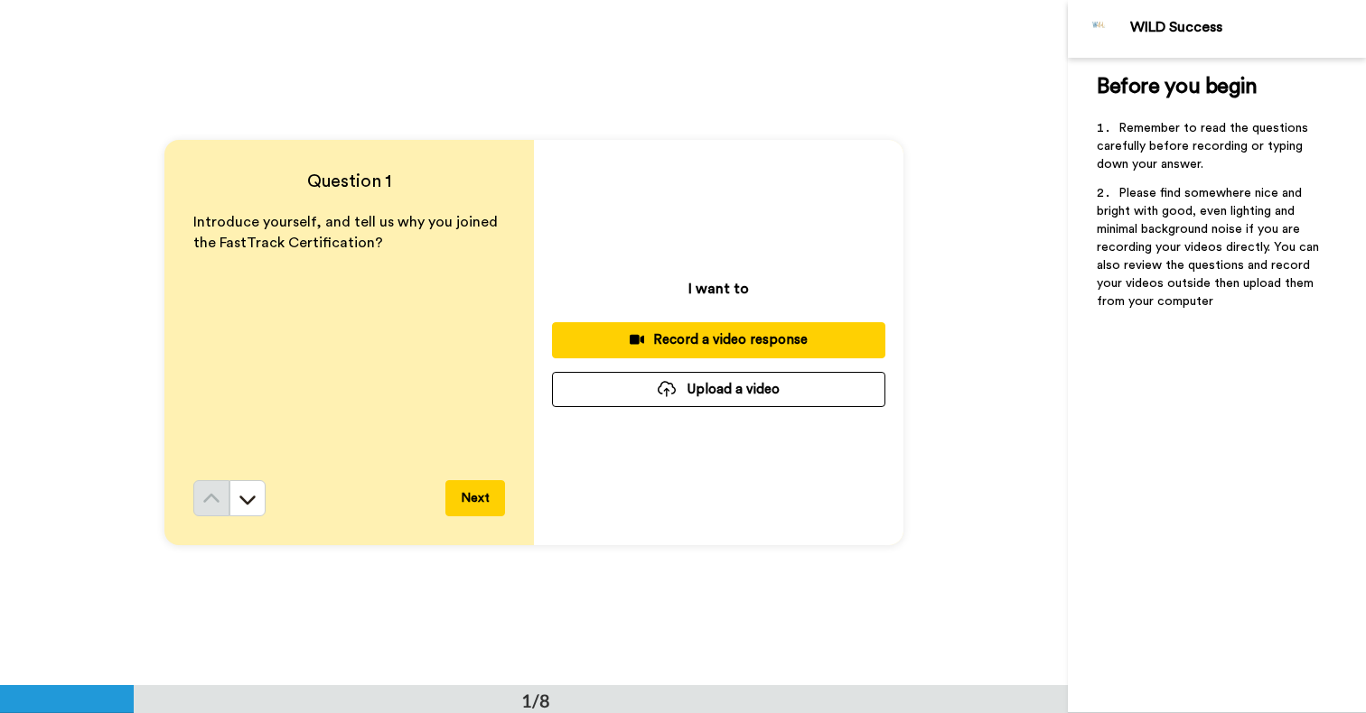
click at [729, 340] on div "Record a video response" at bounding box center [718, 340] width 304 height 19
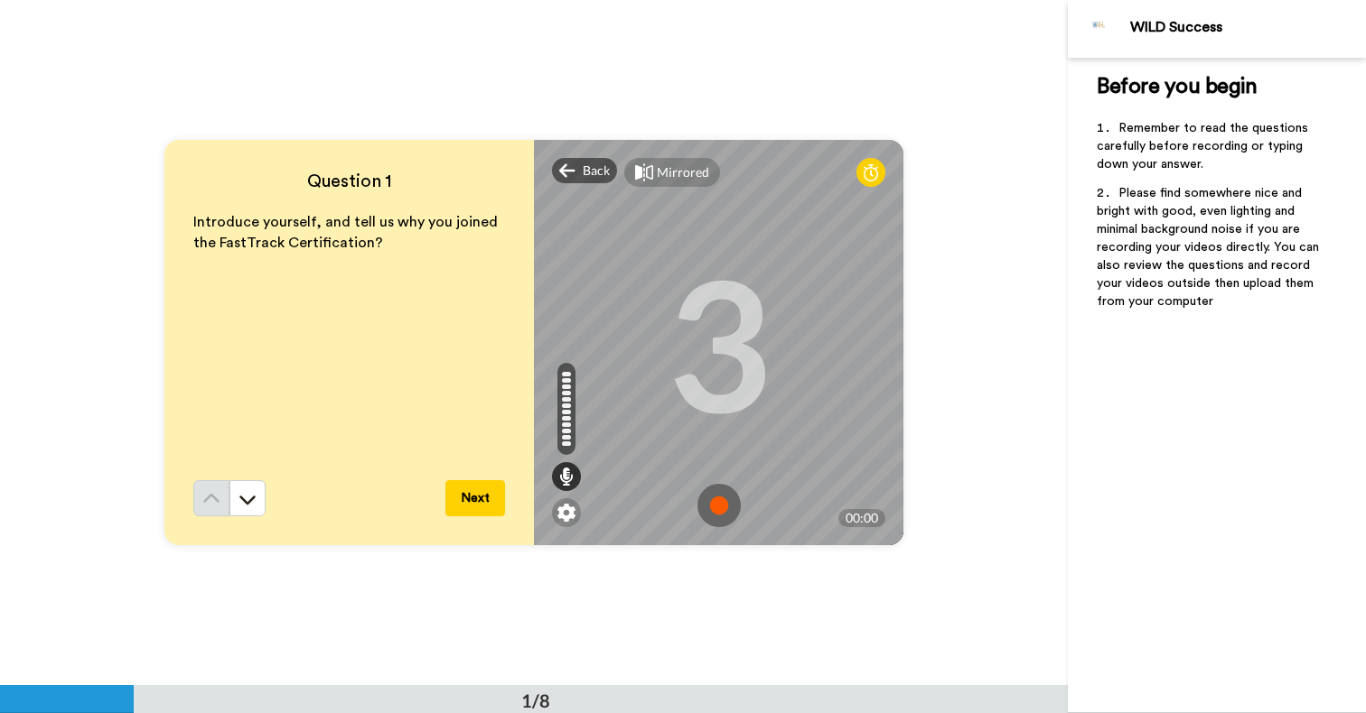
click at [718, 509] on img at bounding box center [718, 505] width 43 height 43
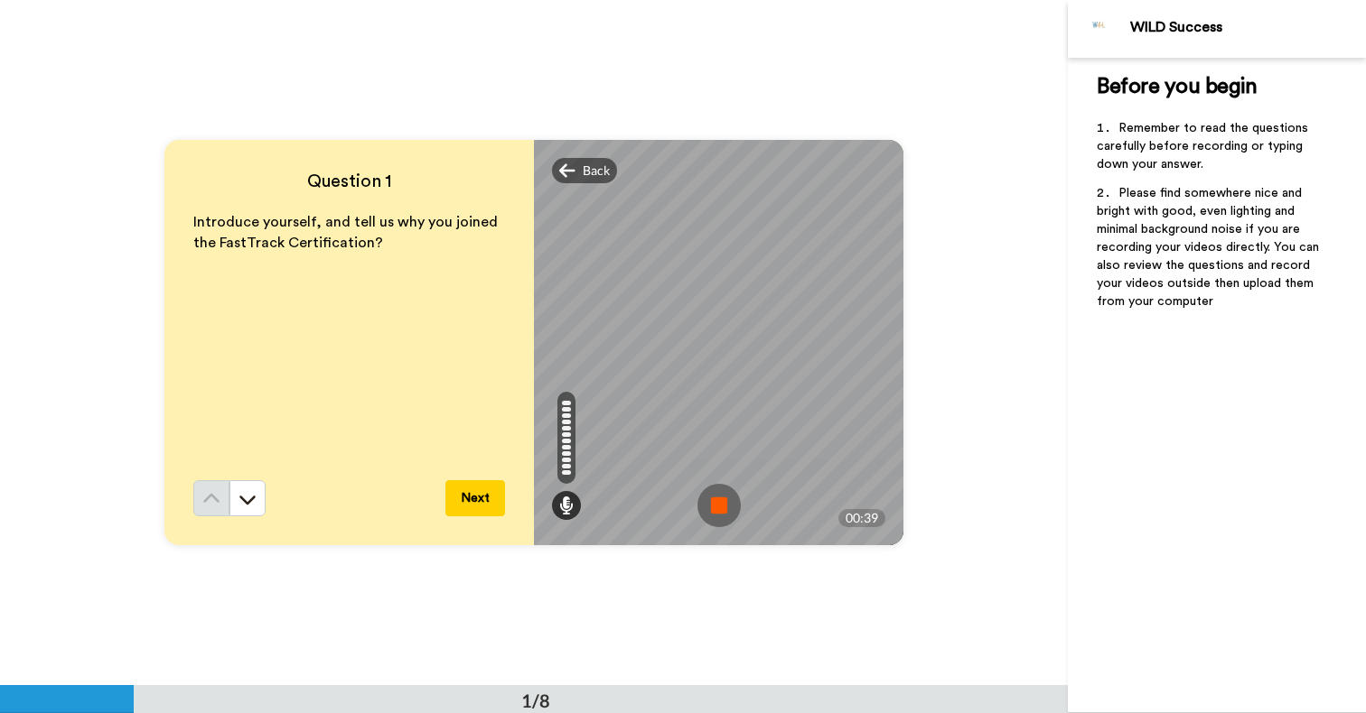
click at [487, 500] on button "Next" at bounding box center [475, 498] width 60 height 36
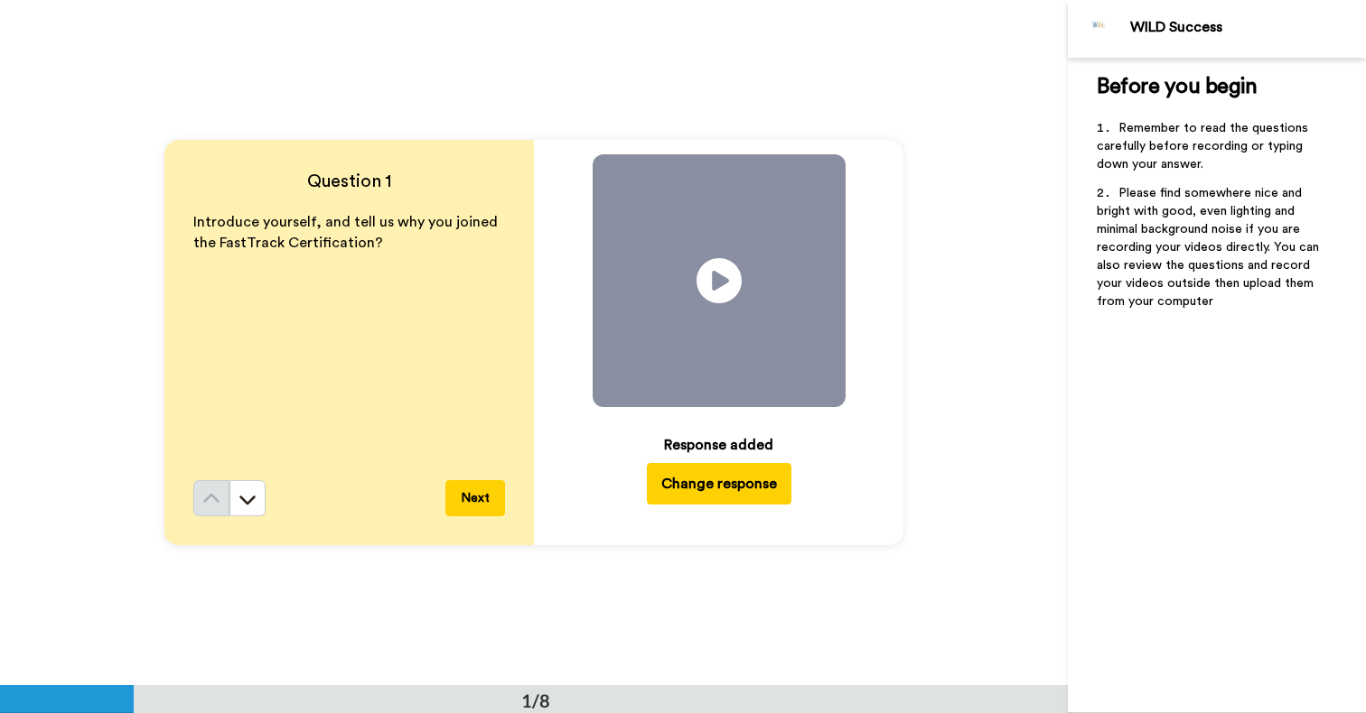
scroll to position [686, 0]
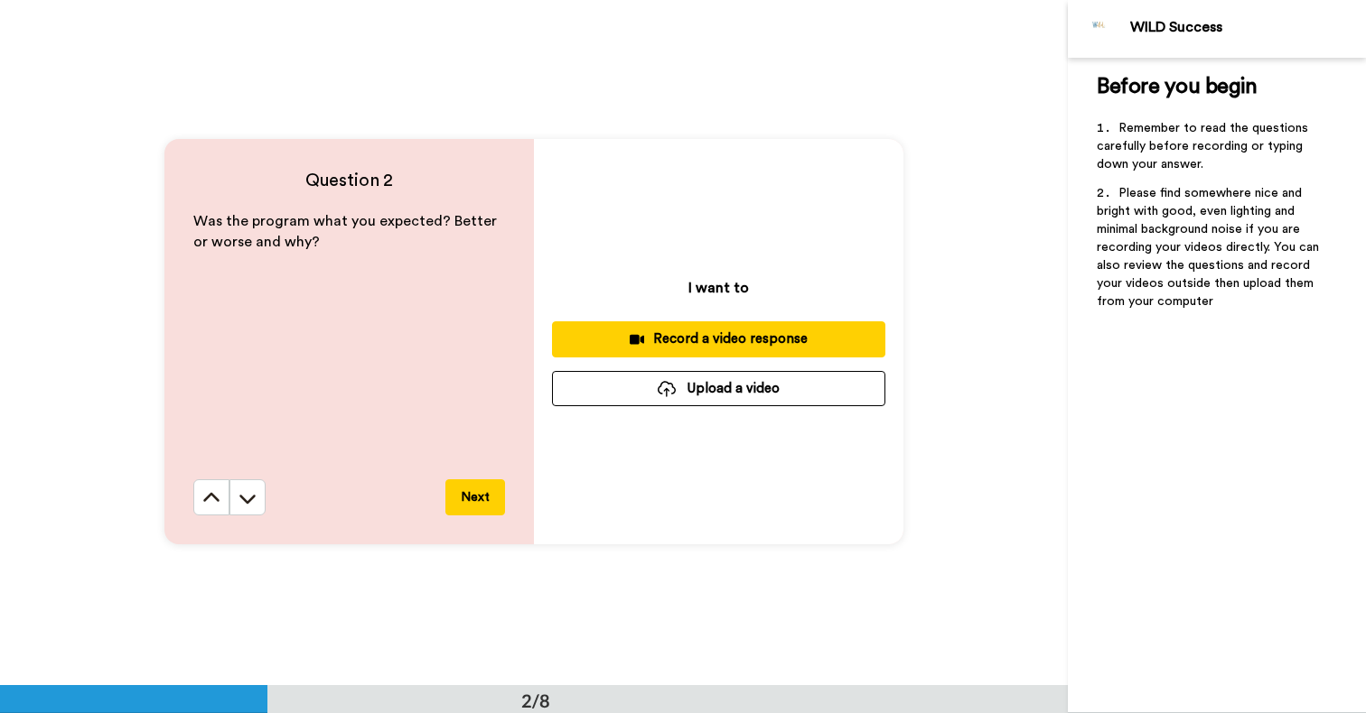
click at [749, 334] on div "Record a video response" at bounding box center [718, 339] width 304 height 19
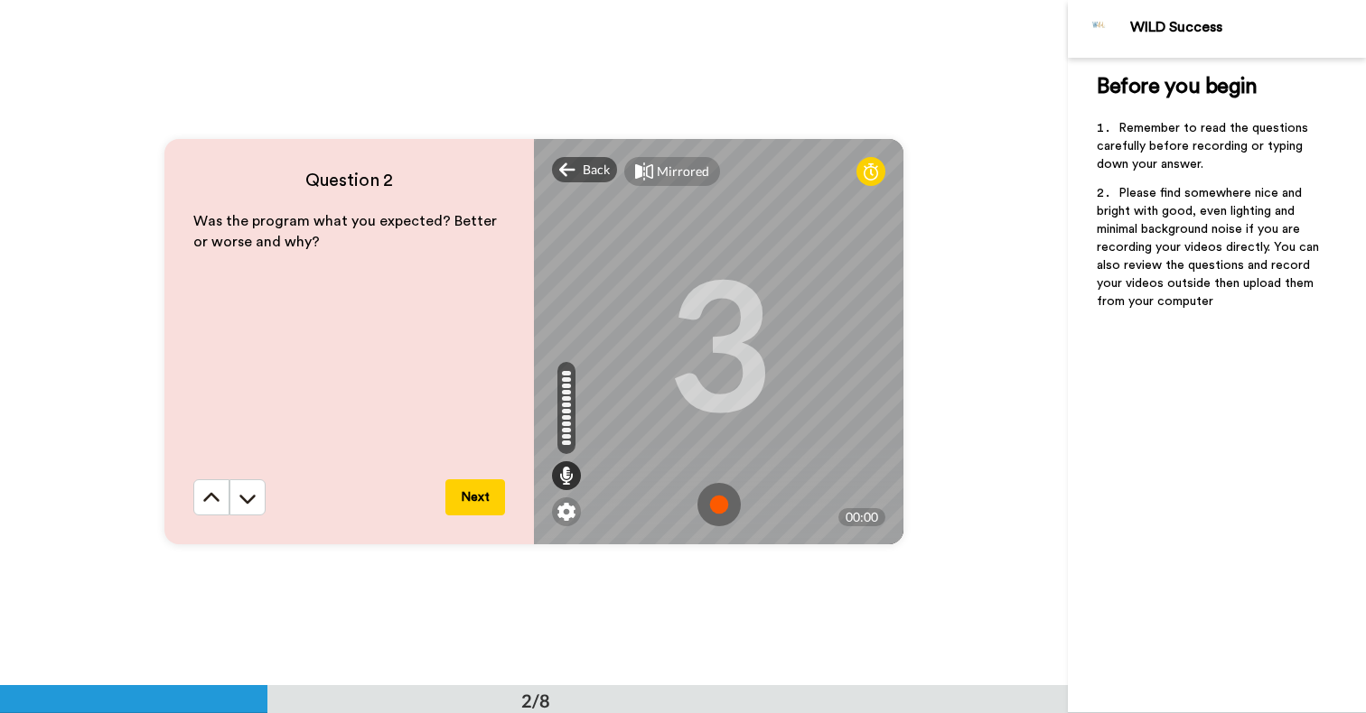
click at [721, 504] on img at bounding box center [718, 504] width 43 height 43
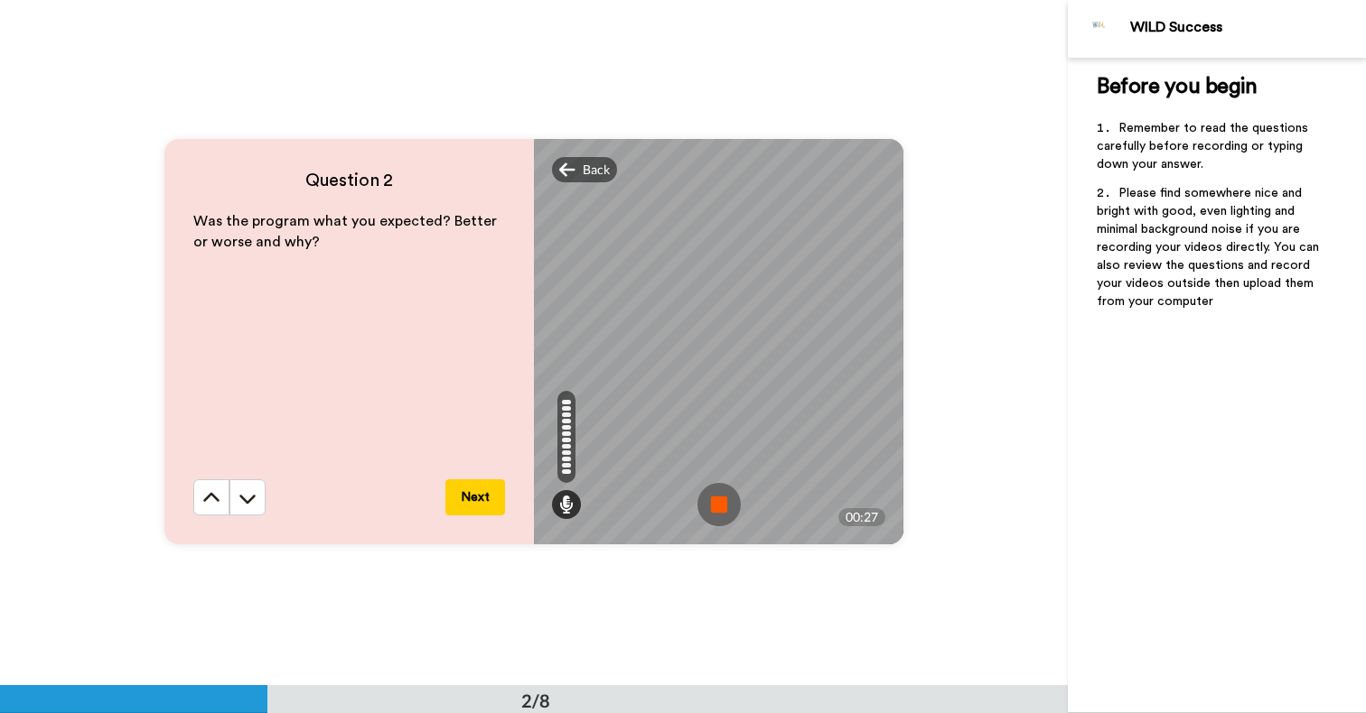
click at [488, 499] on button "Next" at bounding box center [475, 498] width 60 height 36
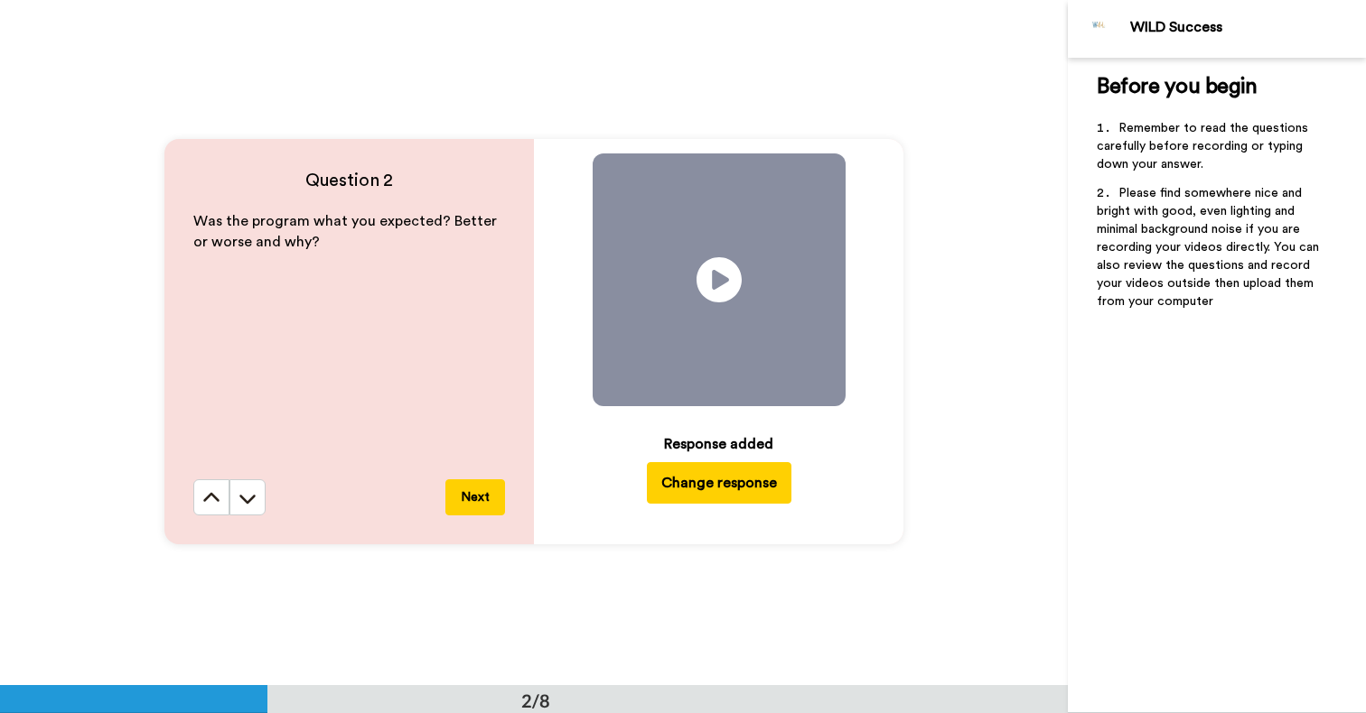
scroll to position [1372, 0]
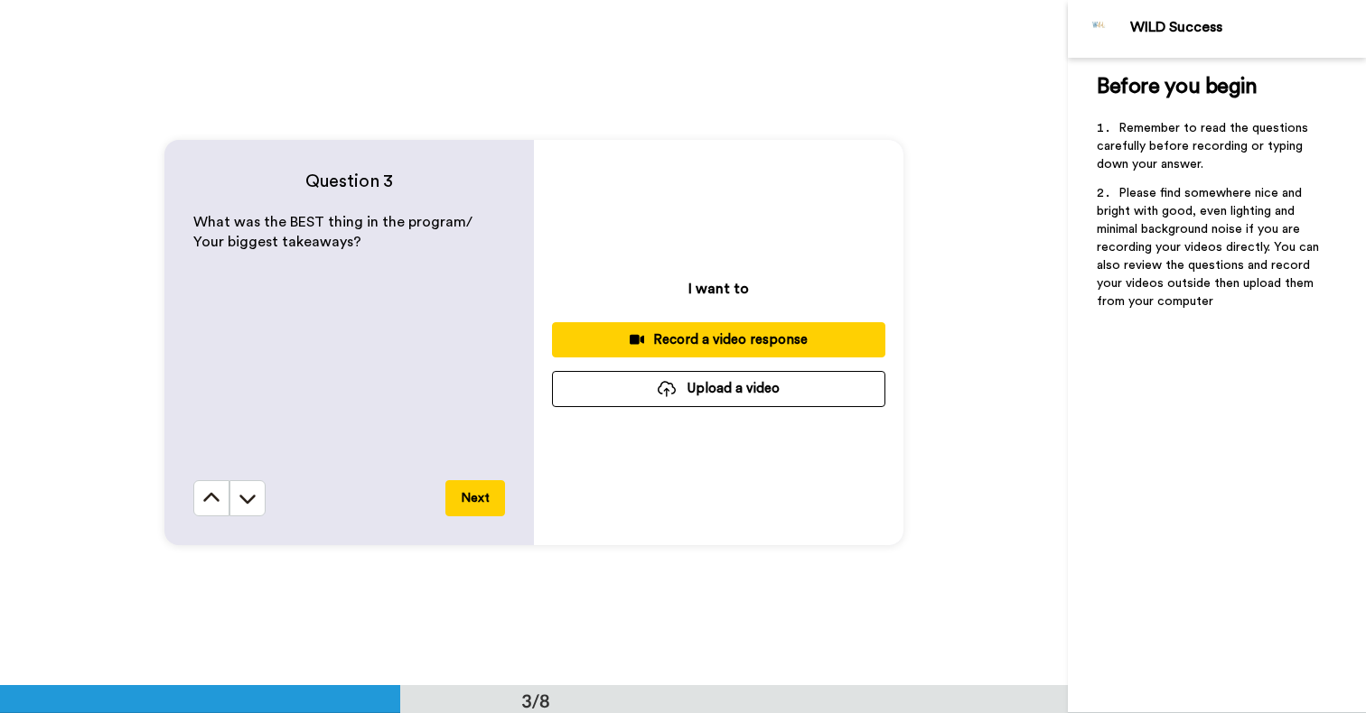
click at [744, 342] on div "Record a video response" at bounding box center [718, 340] width 304 height 19
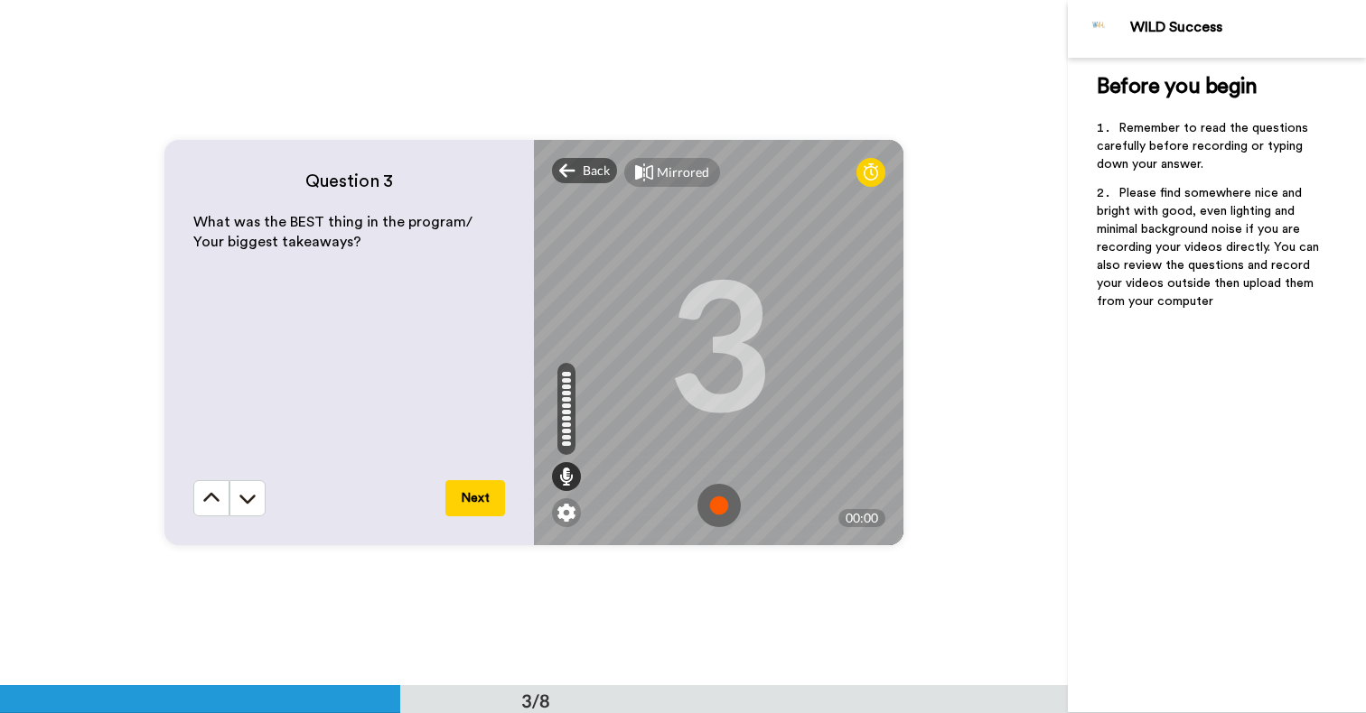
click at [724, 499] on img at bounding box center [718, 505] width 43 height 43
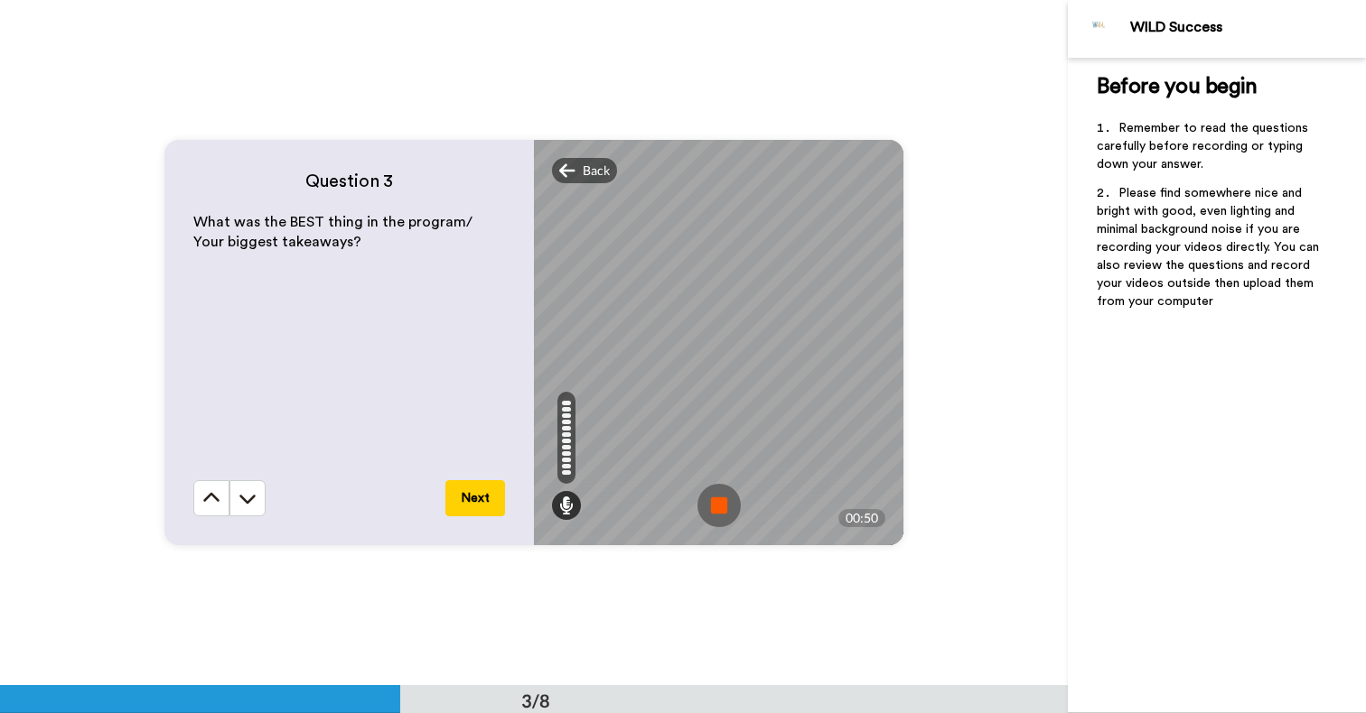
click at [723, 508] on img at bounding box center [718, 505] width 43 height 43
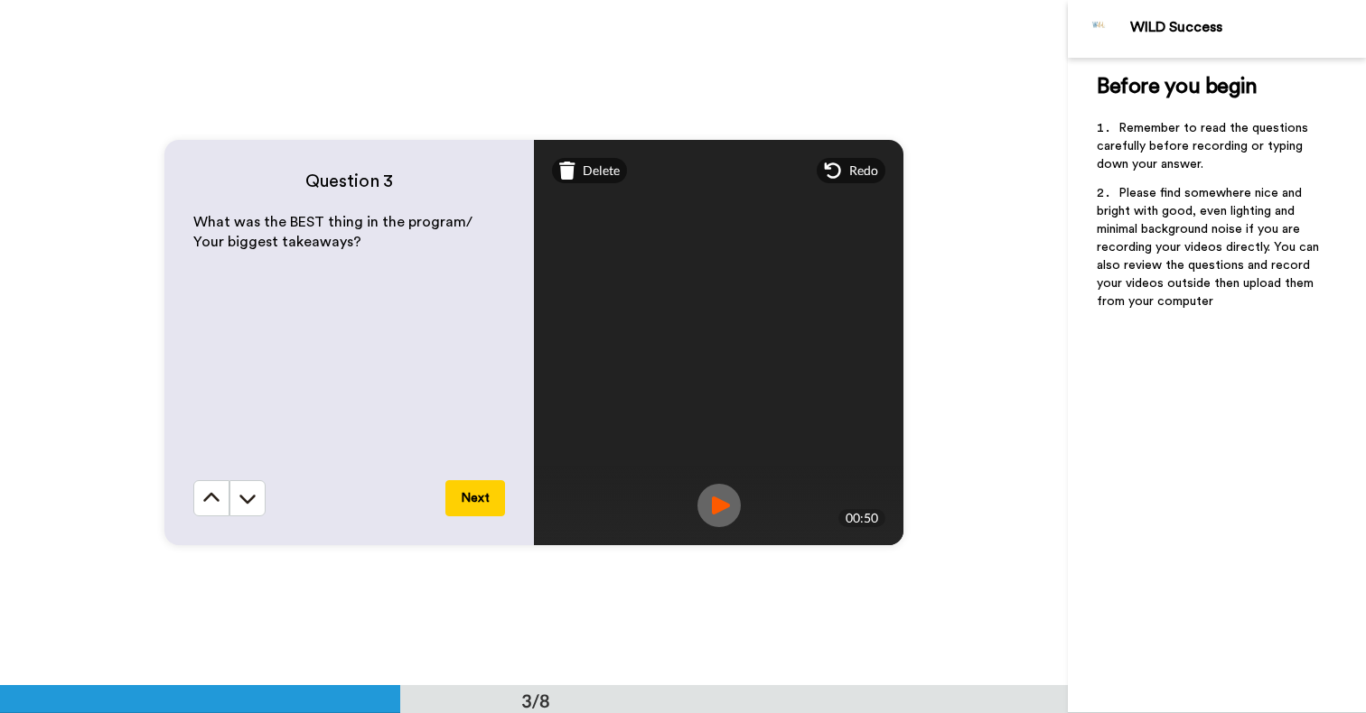
click at [479, 502] on button "Next" at bounding box center [475, 498] width 60 height 36
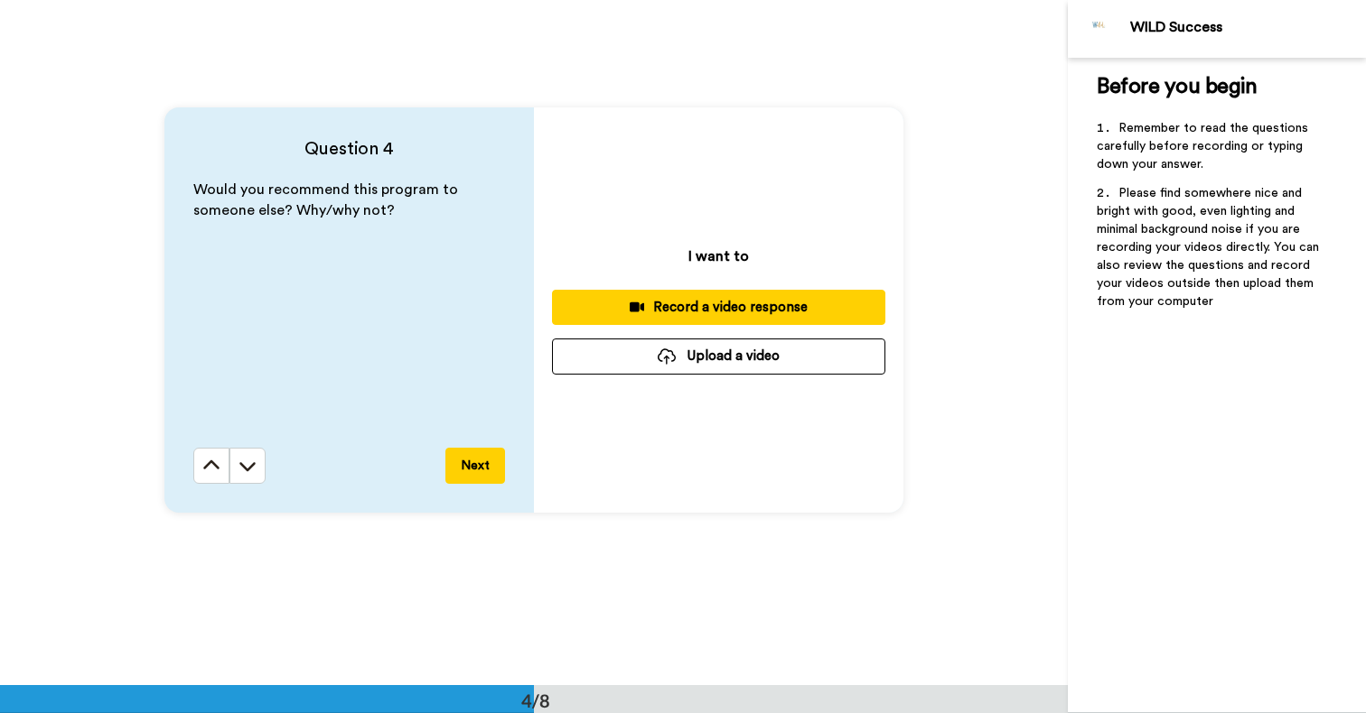
scroll to position [2098, 0]
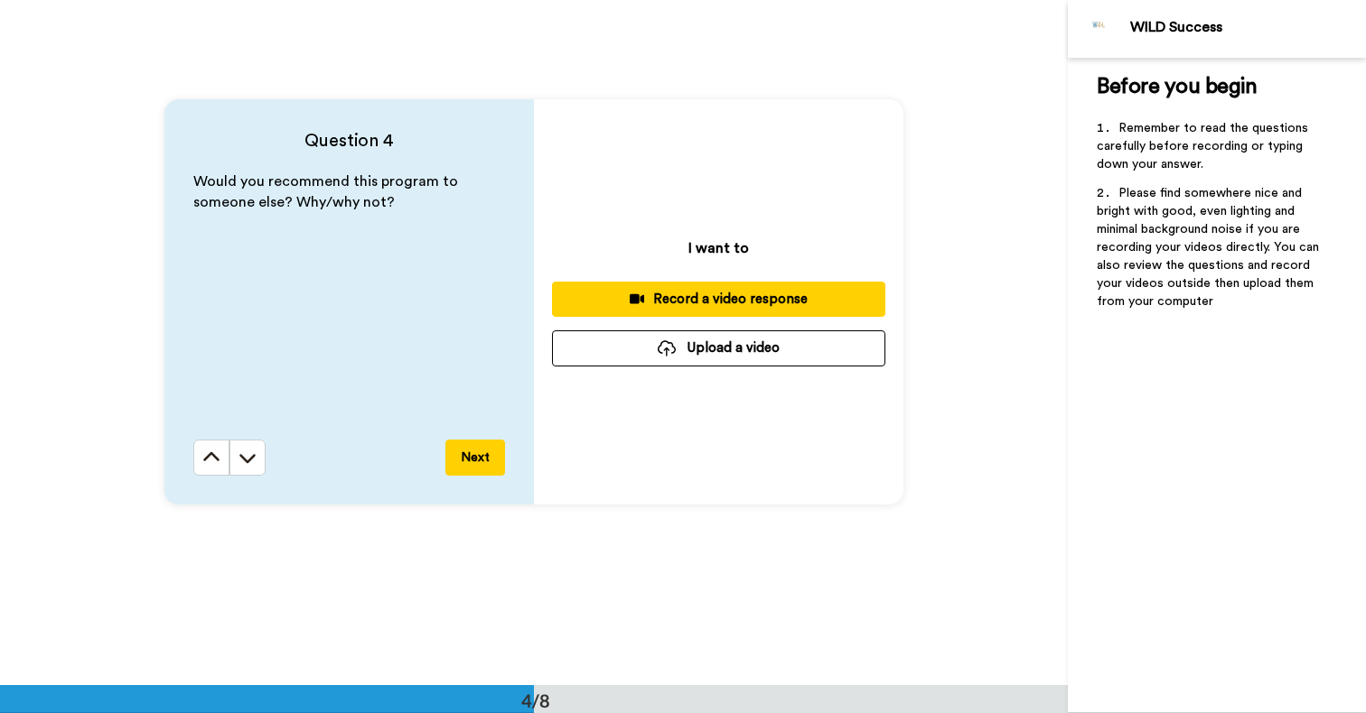
click at [749, 308] on div "Record a video response" at bounding box center [718, 299] width 304 height 19
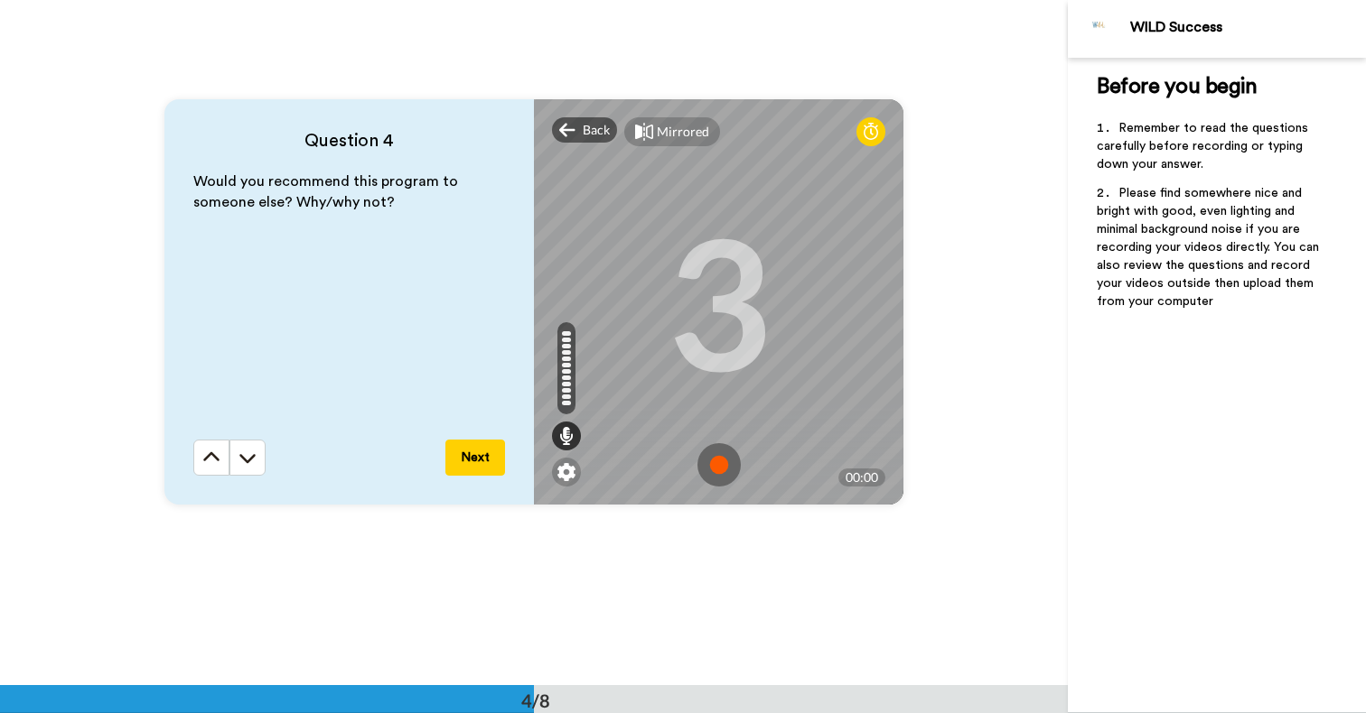
click at [720, 458] on img at bounding box center [718, 464] width 43 height 43
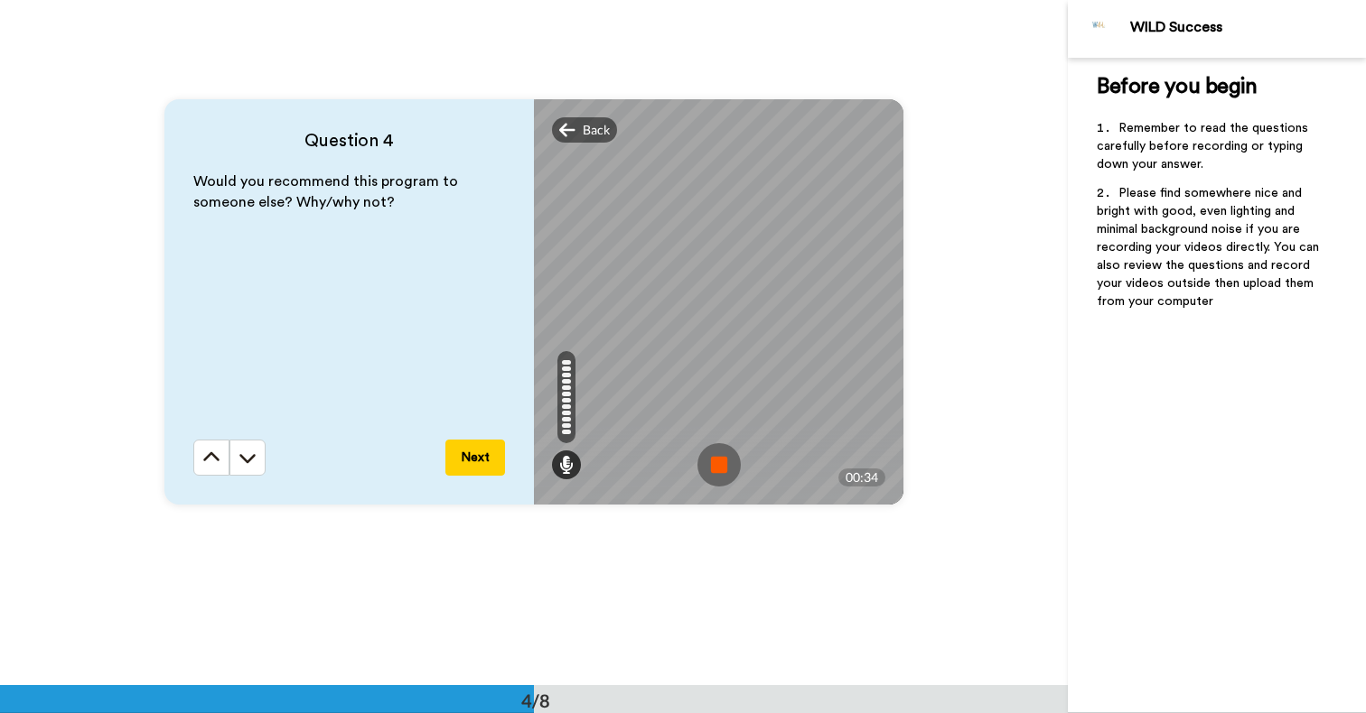
click at [722, 453] on img at bounding box center [718, 464] width 43 height 43
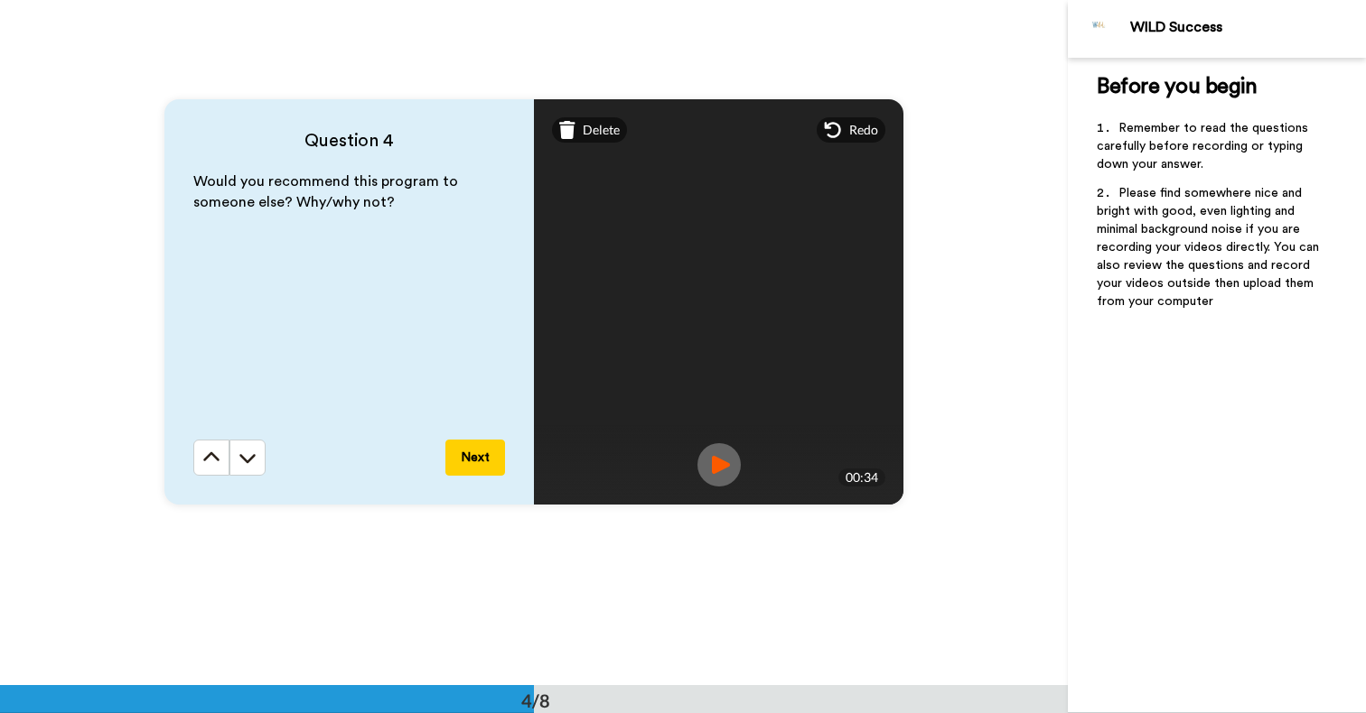
click at [481, 447] on button "Next" at bounding box center [475, 458] width 60 height 36
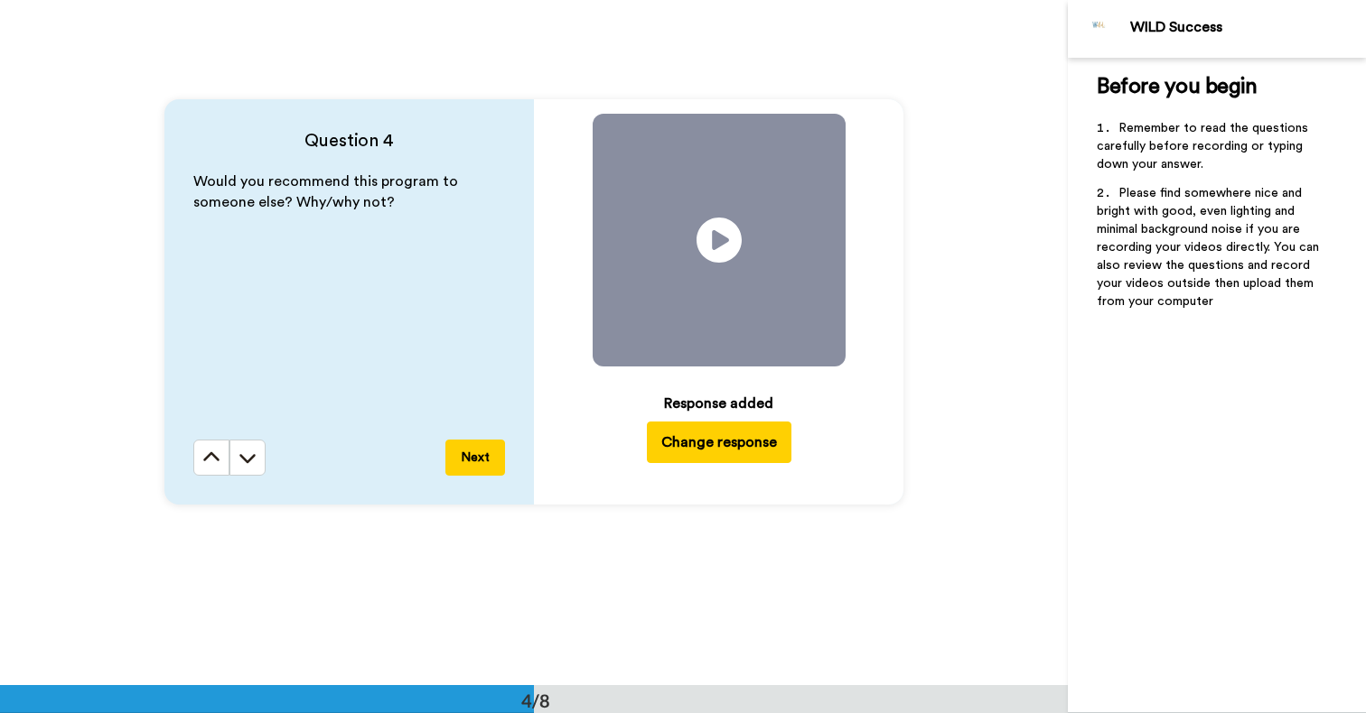
scroll to position [2743, 0]
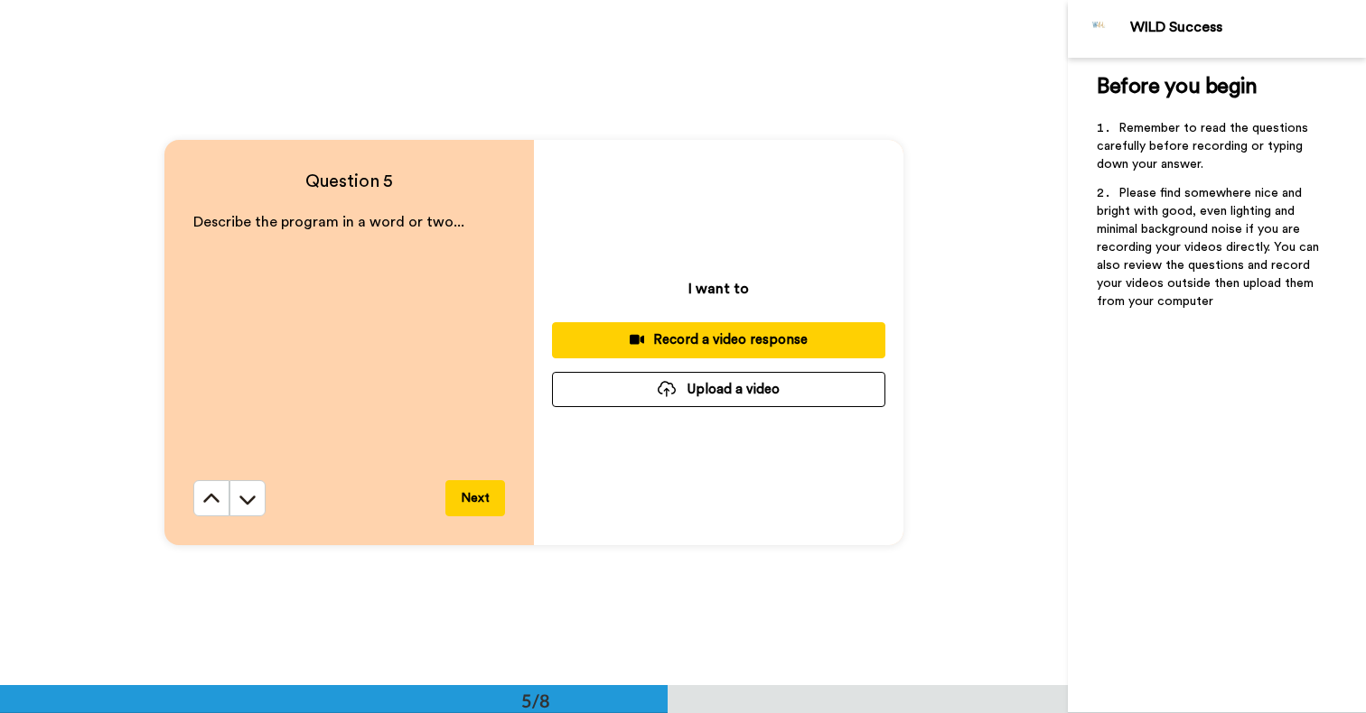
click at [789, 341] on div "Record a video response" at bounding box center [718, 340] width 304 height 19
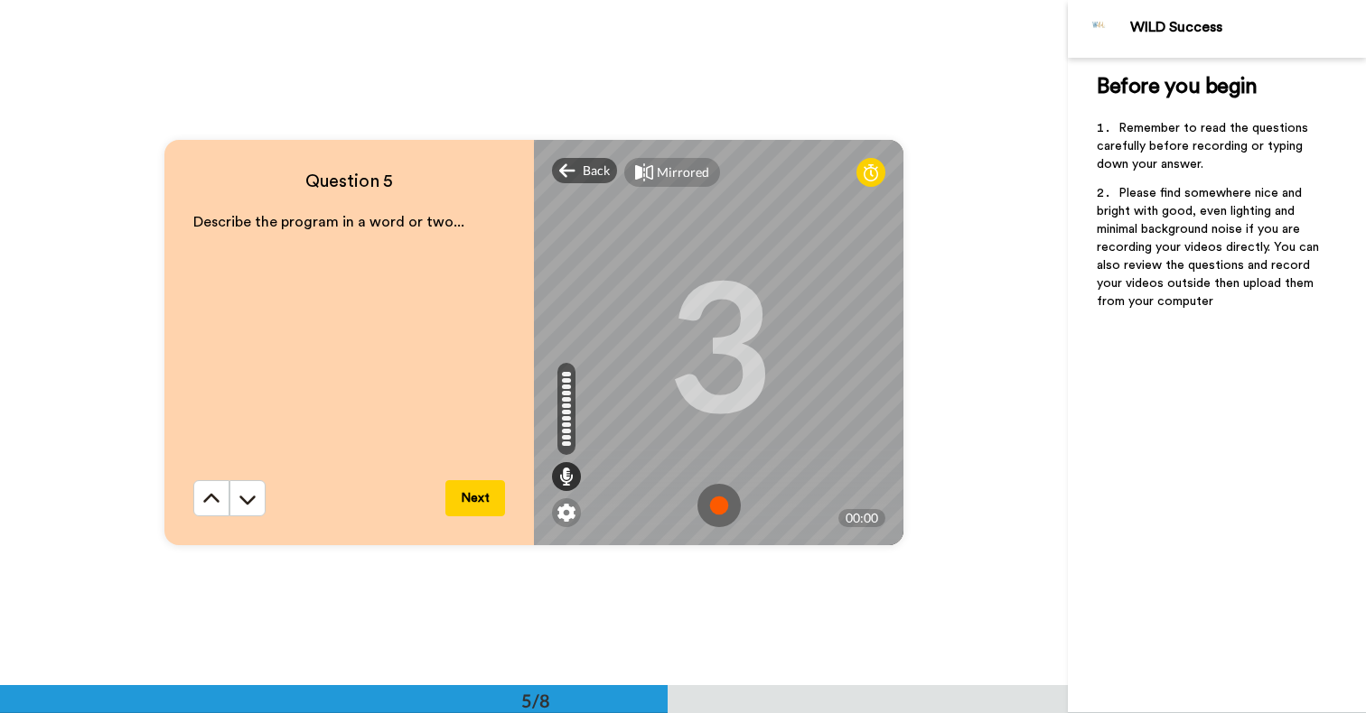
click at [718, 500] on img at bounding box center [718, 505] width 43 height 43
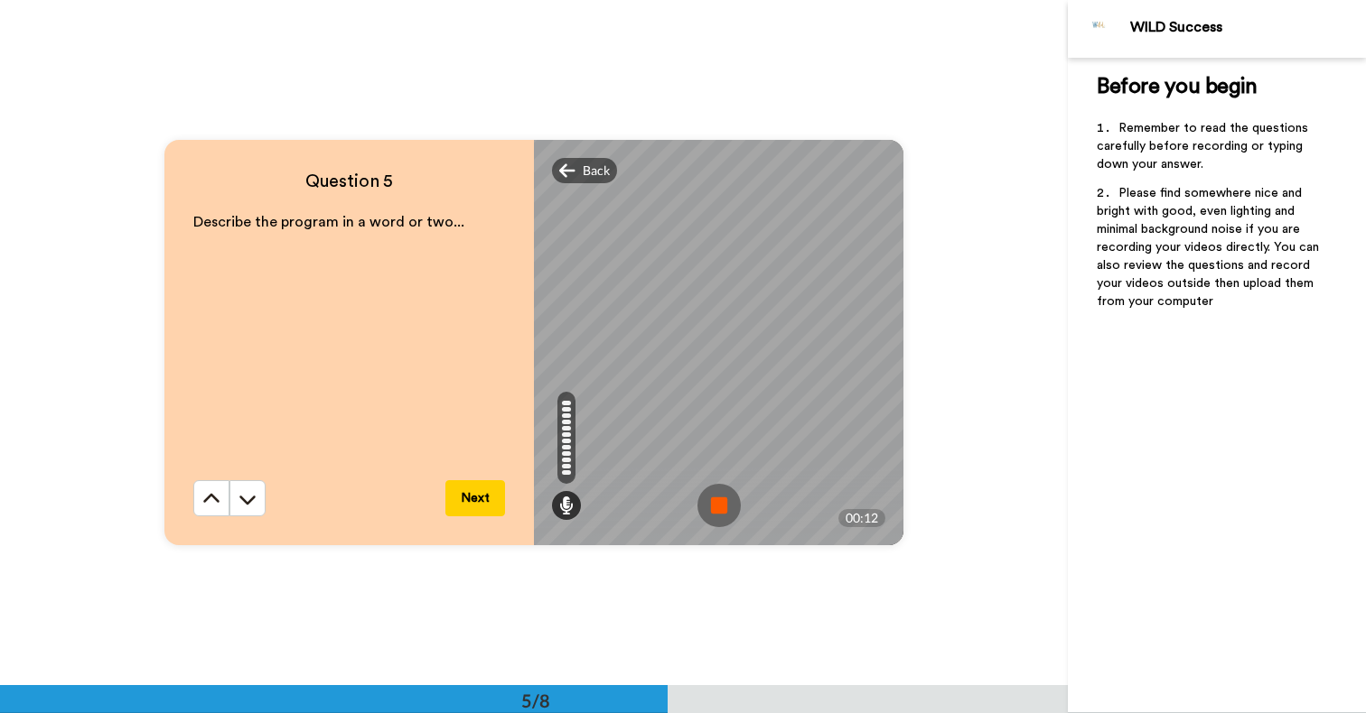
click at [718, 500] on img at bounding box center [718, 505] width 43 height 43
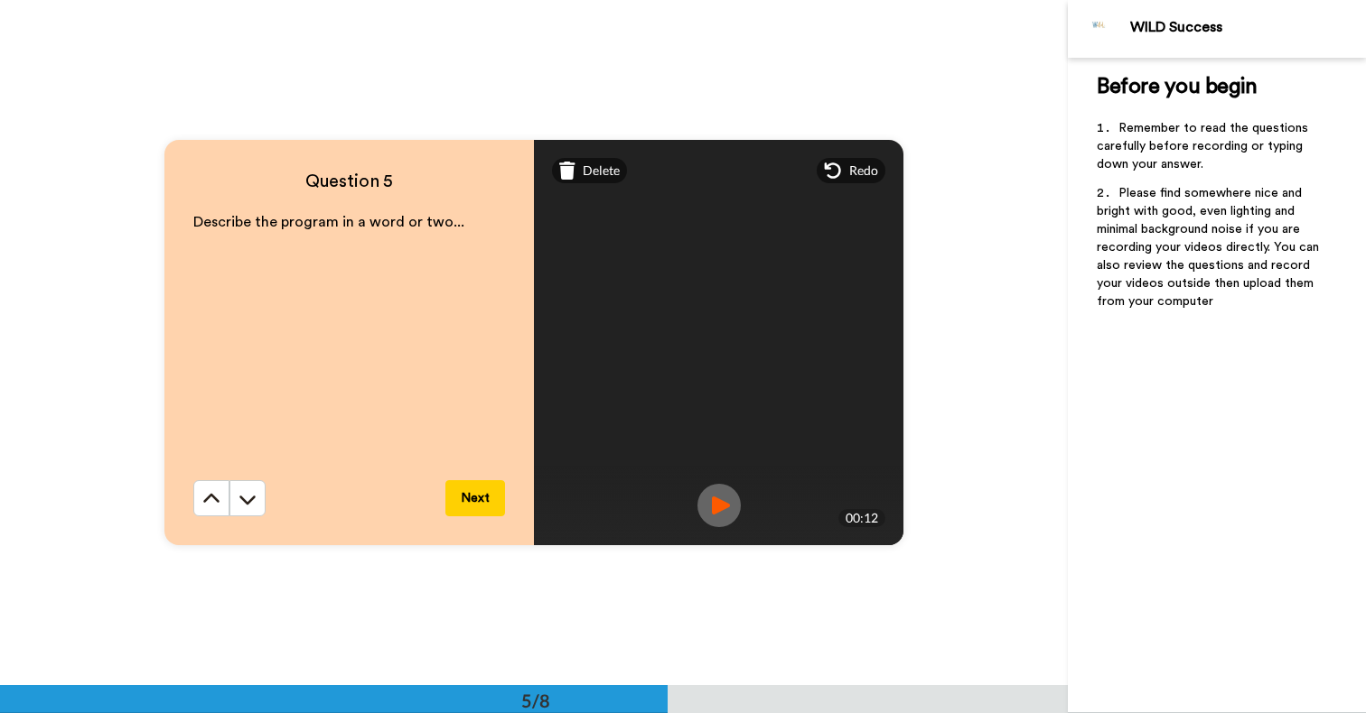
click at [474, 504] on button "Next" at bounding box center [475, 498] width 60 height 36
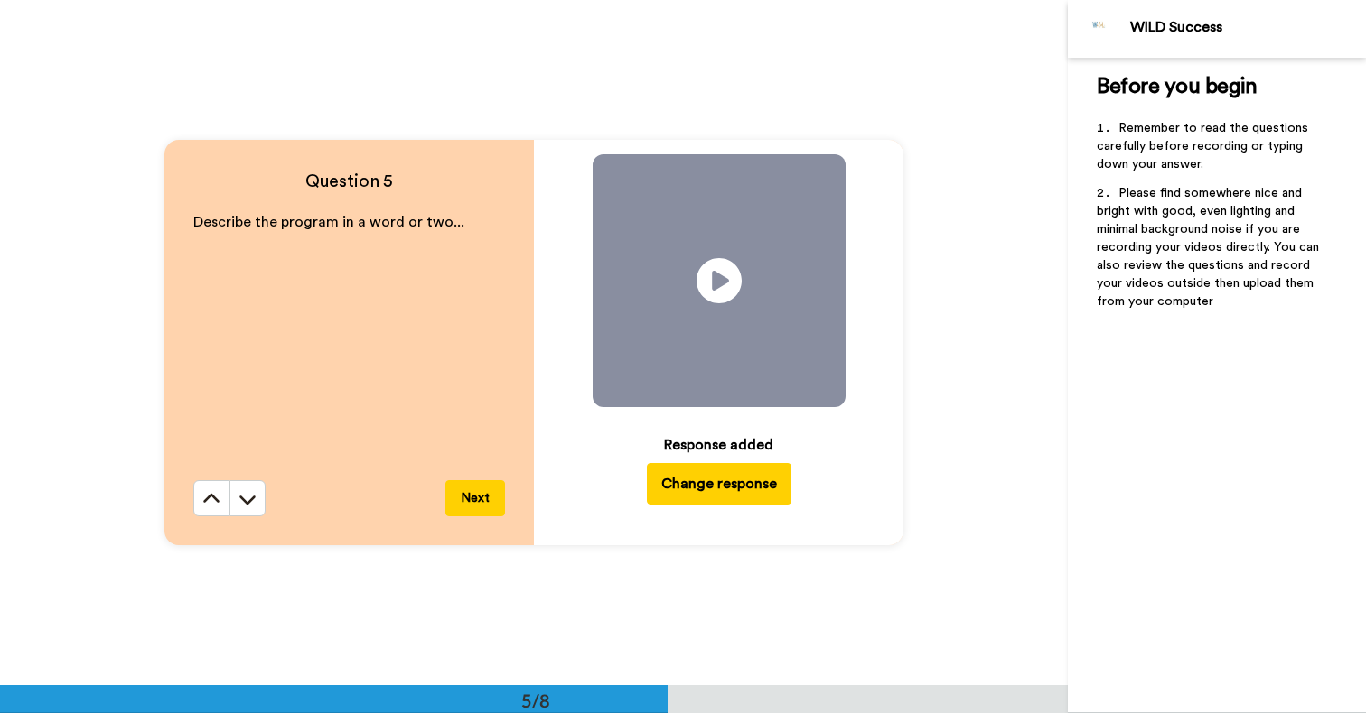
scroll to position [3429, 0]
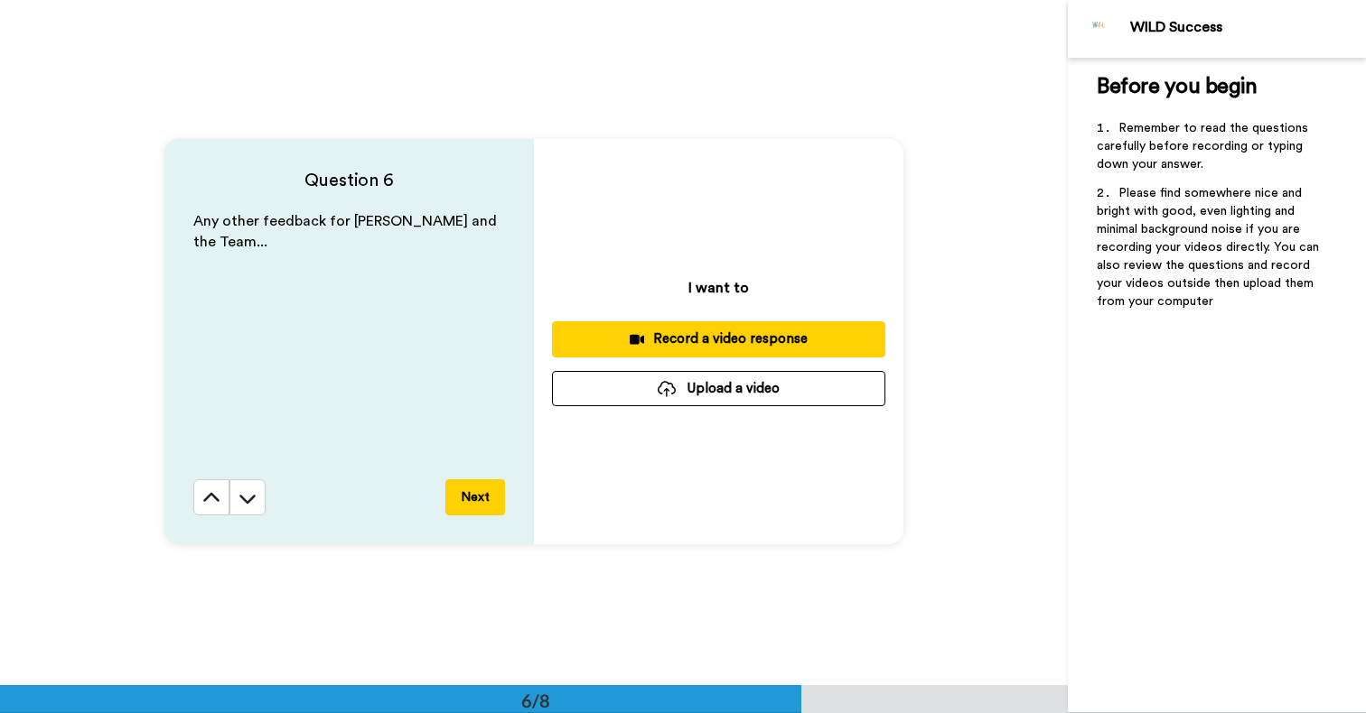
click at [774, 340] on div "Record a video response" at bounding box center [718, 339] width 304 height 19
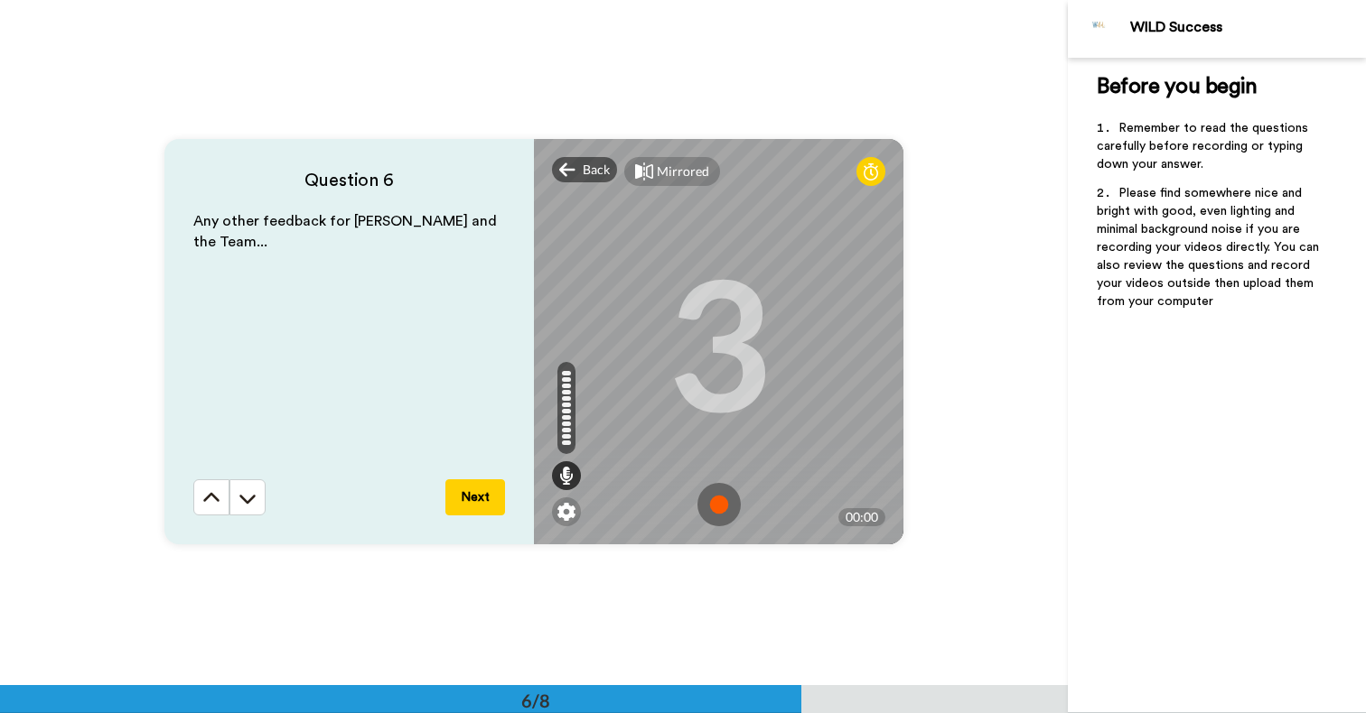
click at [723, 502] on img at bounding box center [718, 504] width 43 height 43
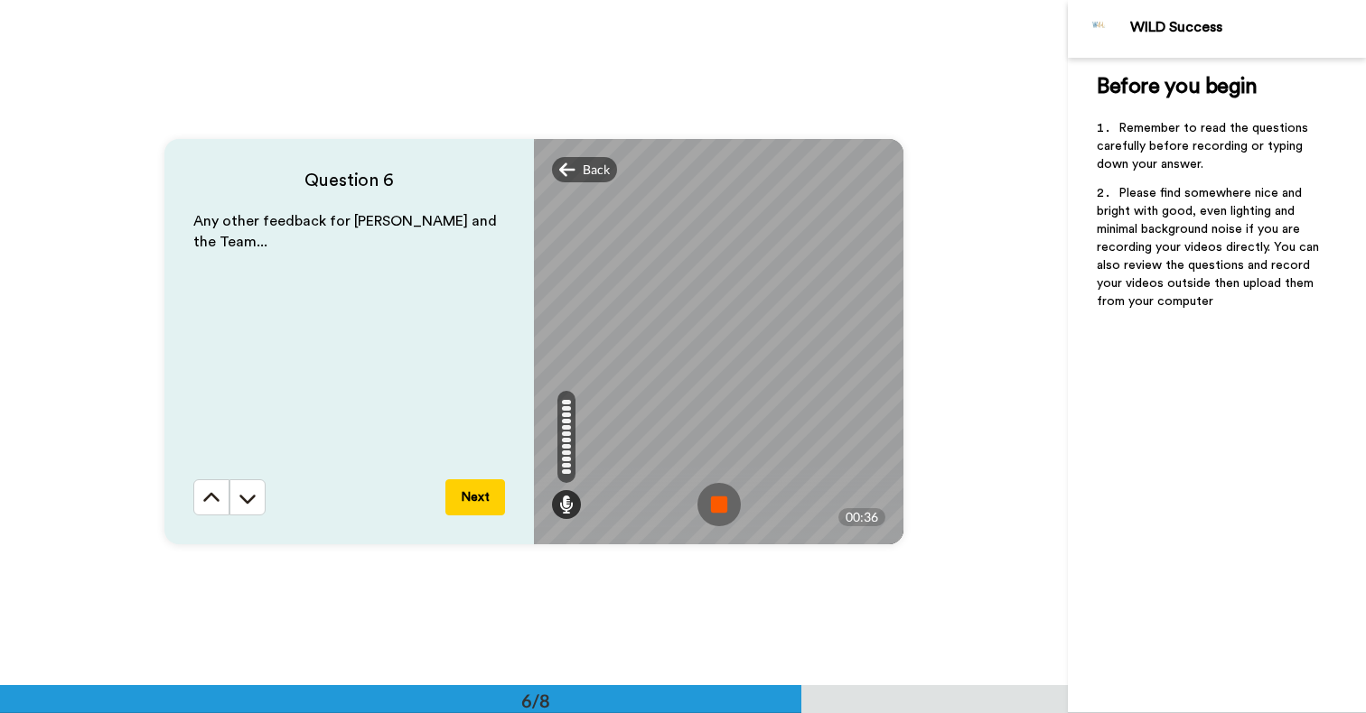
click at [721, 507] on img at bounding box center [718, 504] width 43 height 43
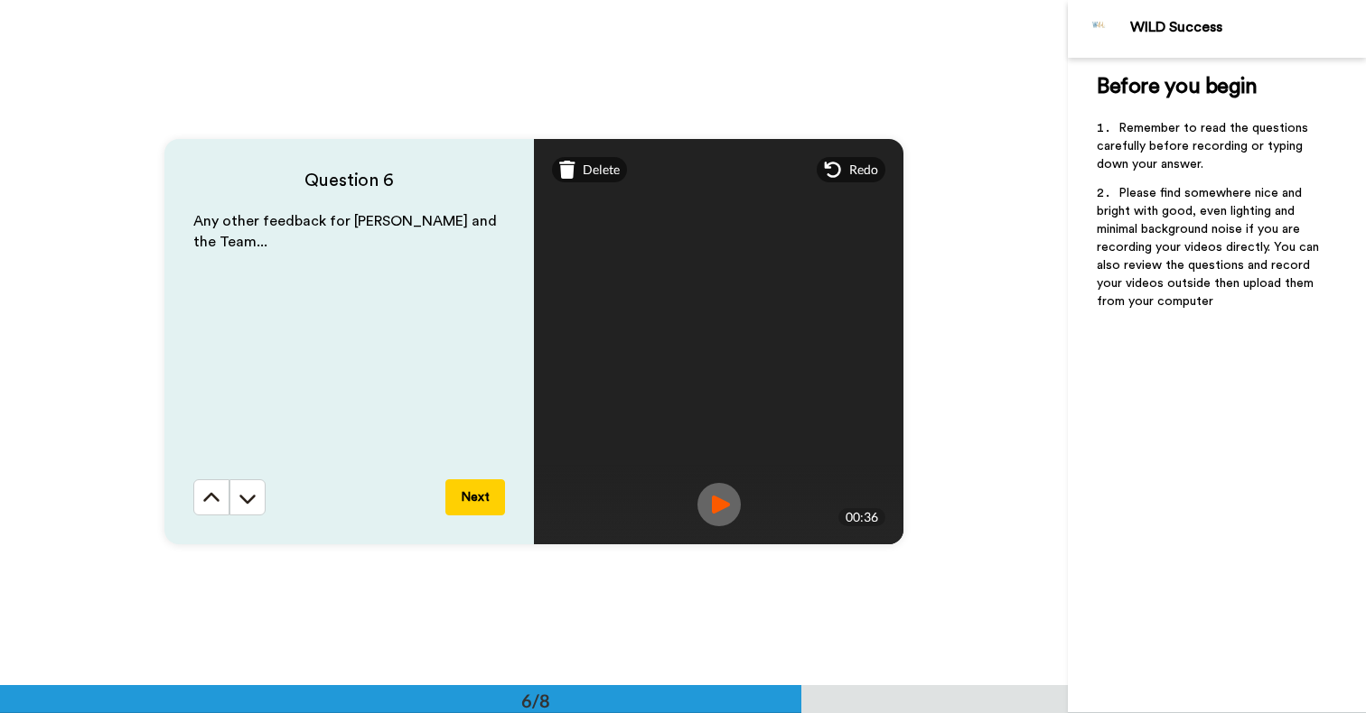
click at [481, 495] on button "Next" at bounding box center [475, 498] width 60 height 36
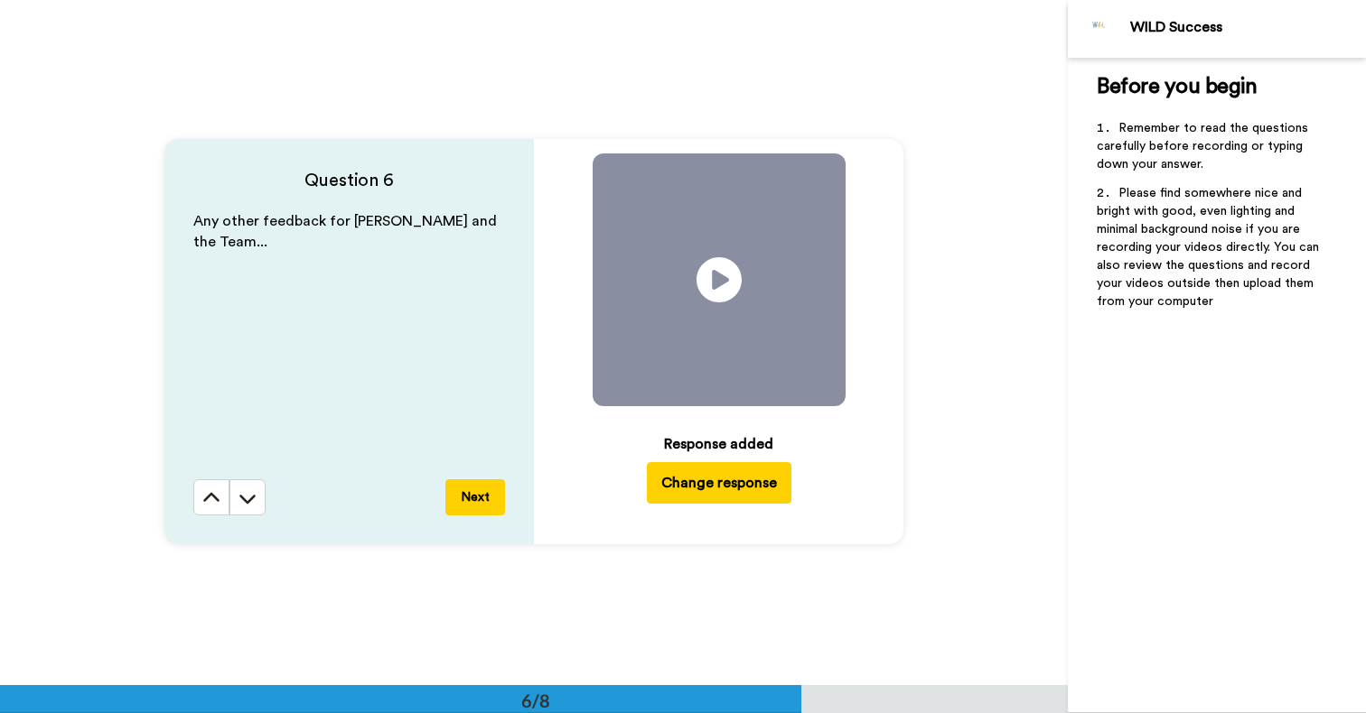
scroll to position [4115, 0]
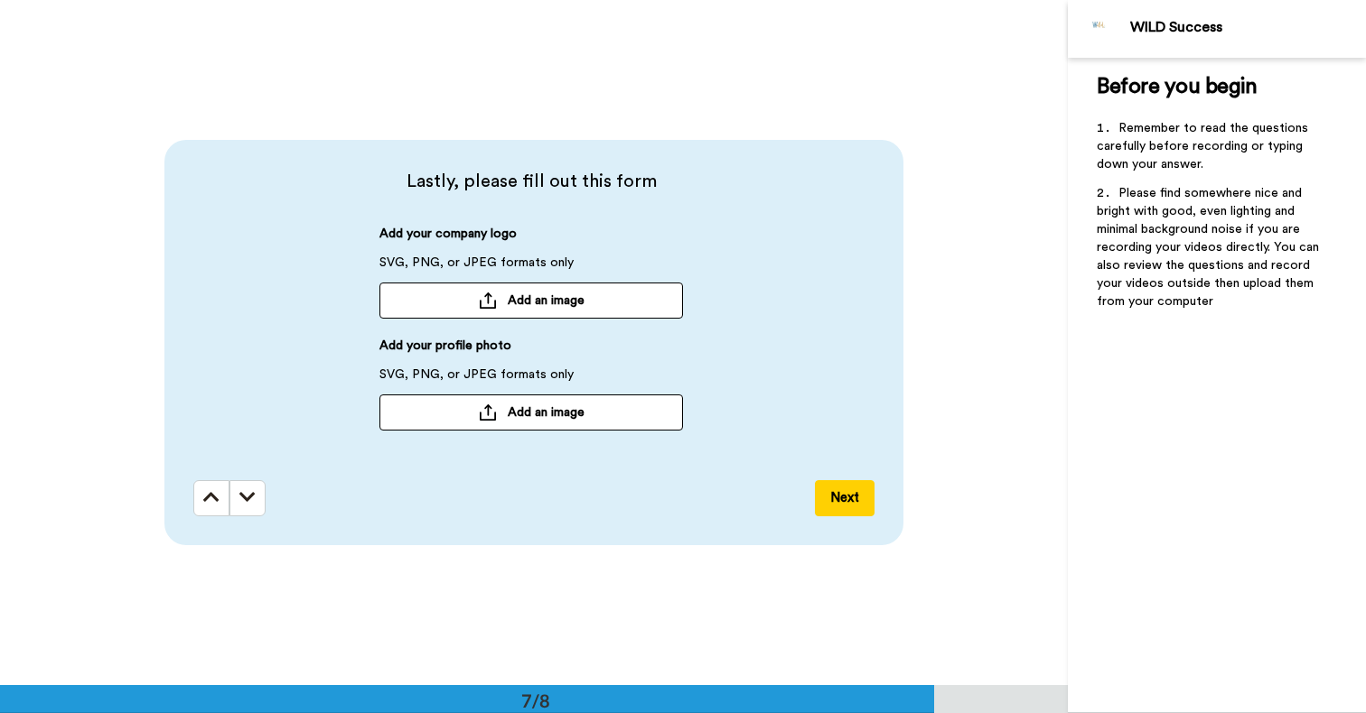
click at [580, 413] on span "Add an image" at bounding box center [546, 413] width 77 height 18
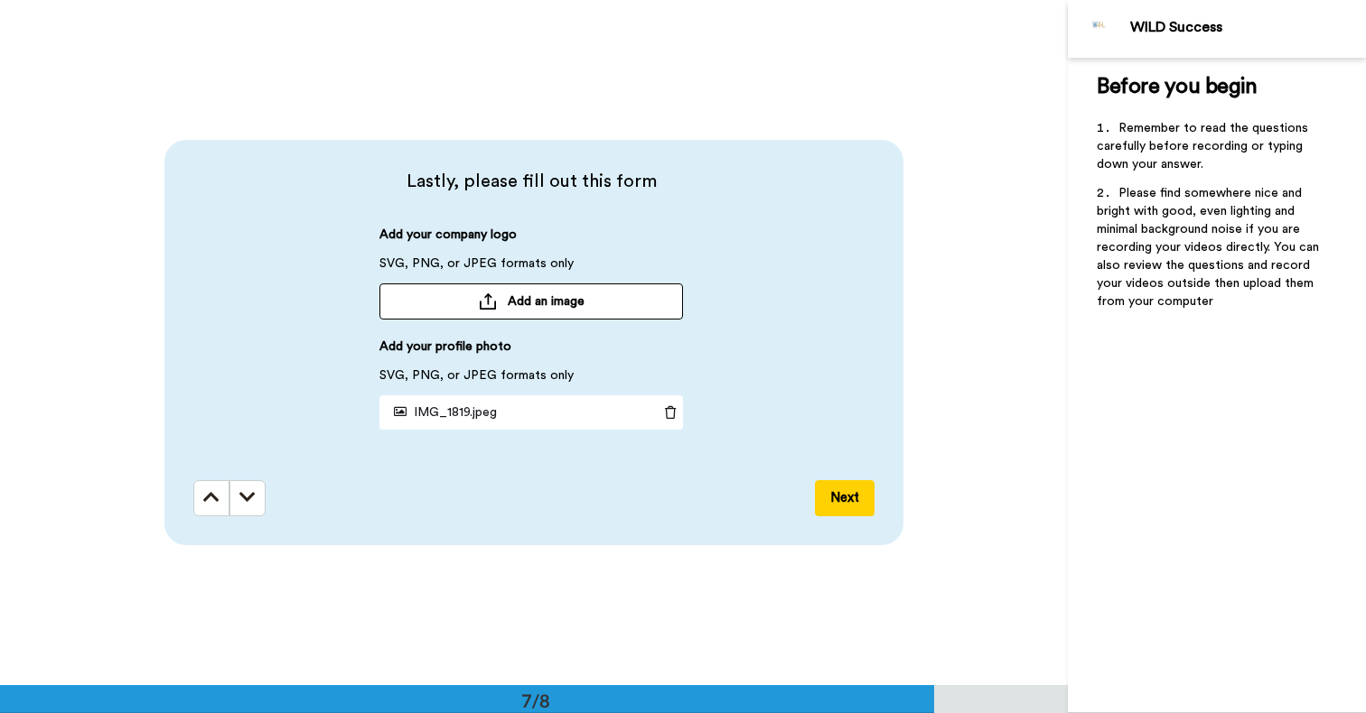
click at [838, 495] on button "Next" at bounding box center [845, 498] width 60 height 36
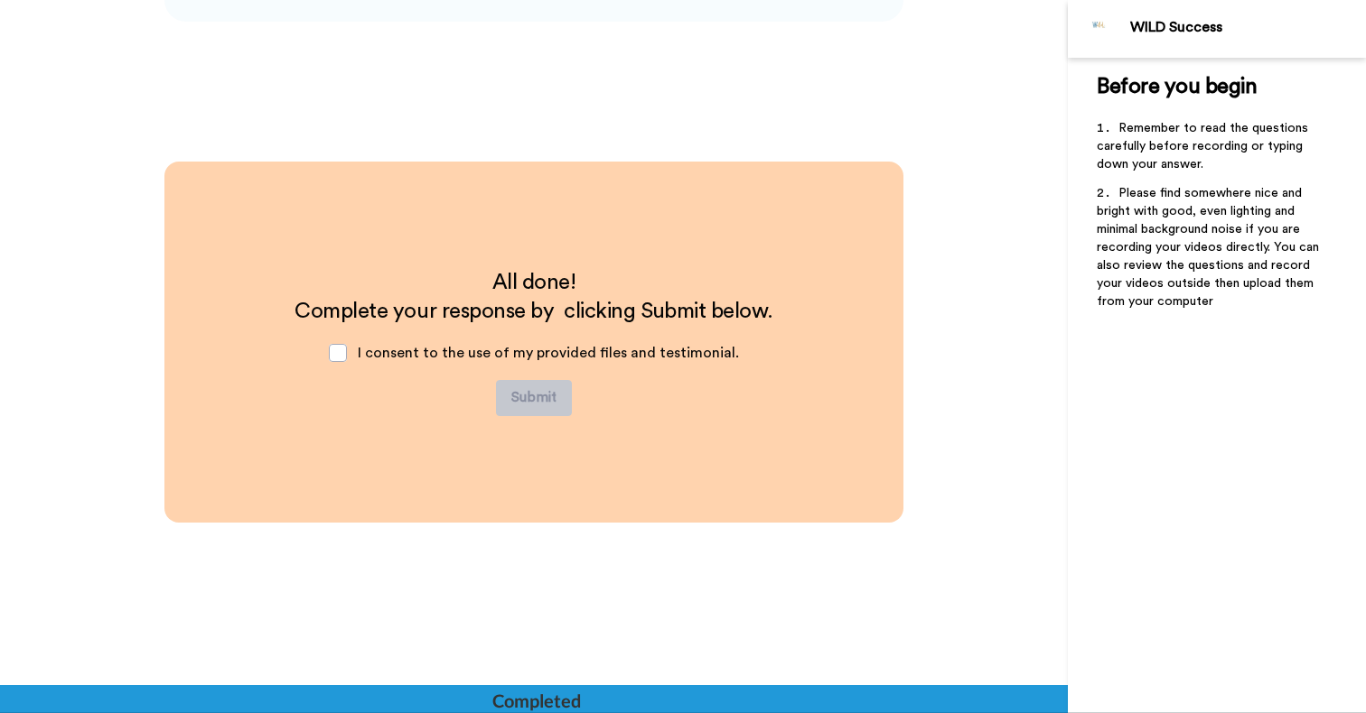
scroll to position [4638, 0]
click at [344, 350] on span at bounding box center [338, 353] width 18 height 18
click at [555, 404] on button "Submit" at bounding box center [534, 398] width 76 height 36
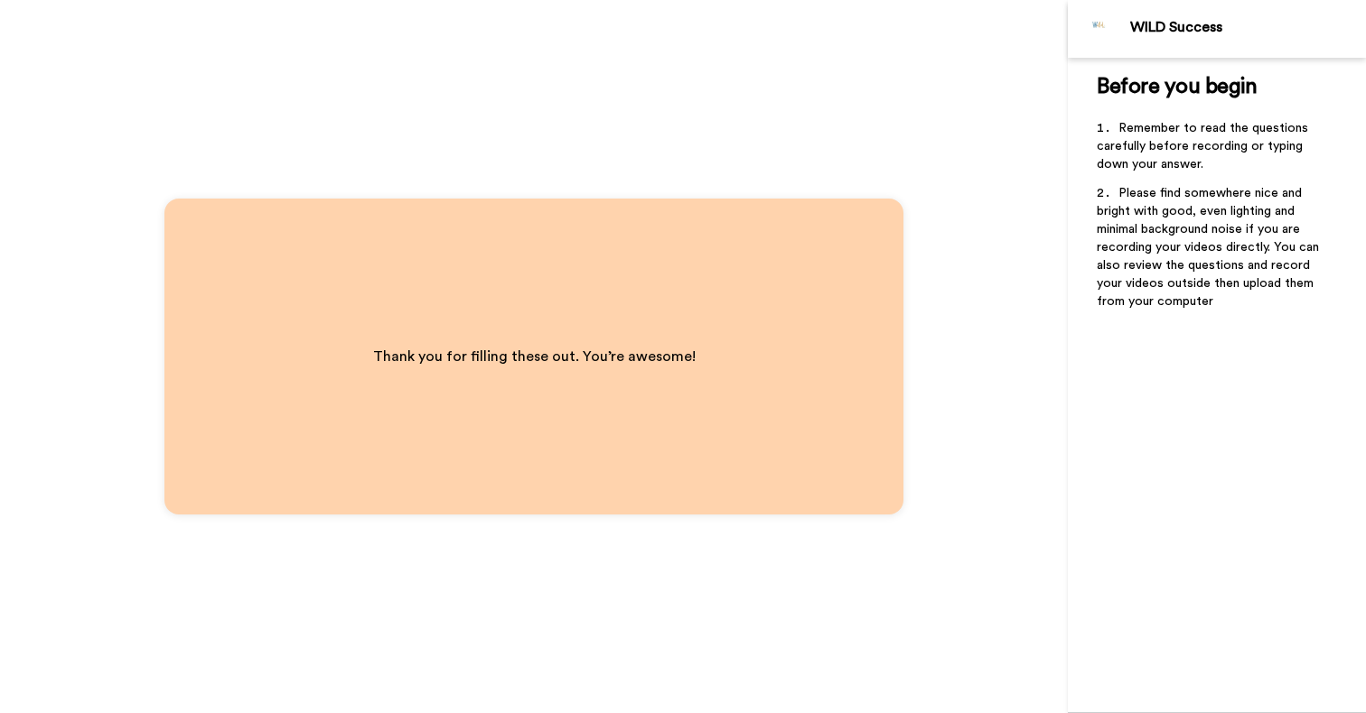
click at [1162, 38] on div "WILD Success" at bounding box center [1247, 28] width 235 height 19
click at [568, 283] on div "Thank you for filling these out. You’re awesome!" at bounding box center [533, 357] width 739 height 316
click at [1185, 27] on div "WILD Success" at bounding box center [1247, 27] width 235 height 17
click at [1104, 27] on img at bounding box center [1098, 28] width 43 height 43
